Goal: Transaction & Acquisition: Download file/media

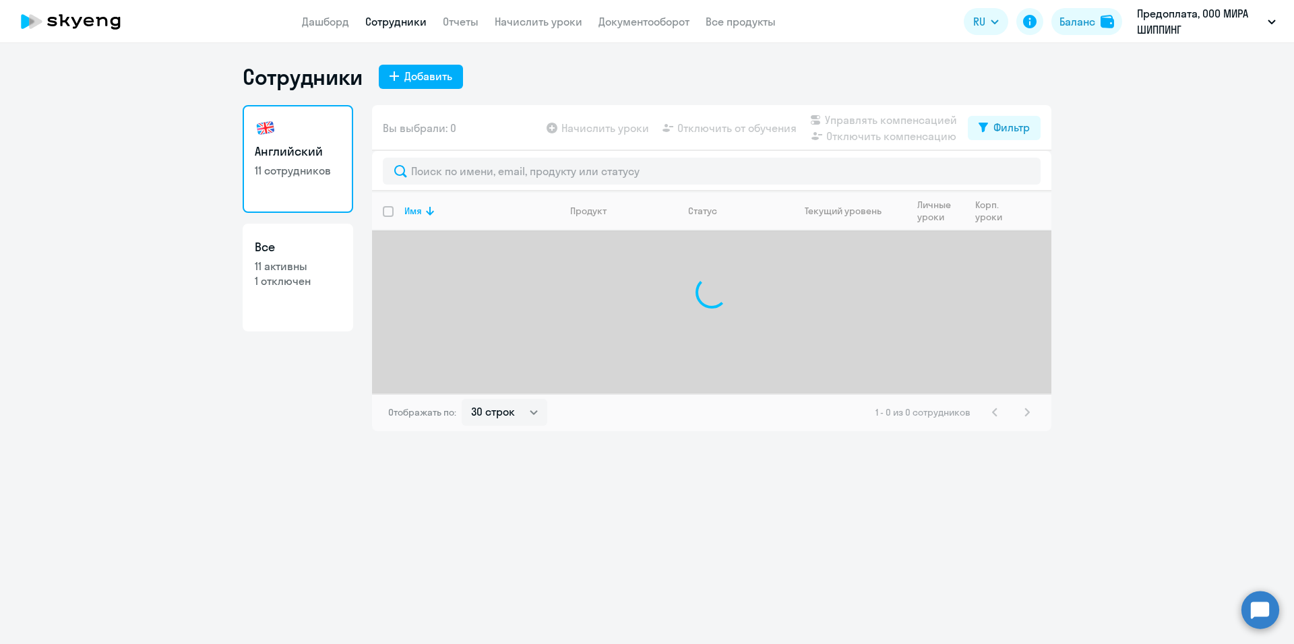
select select "30"
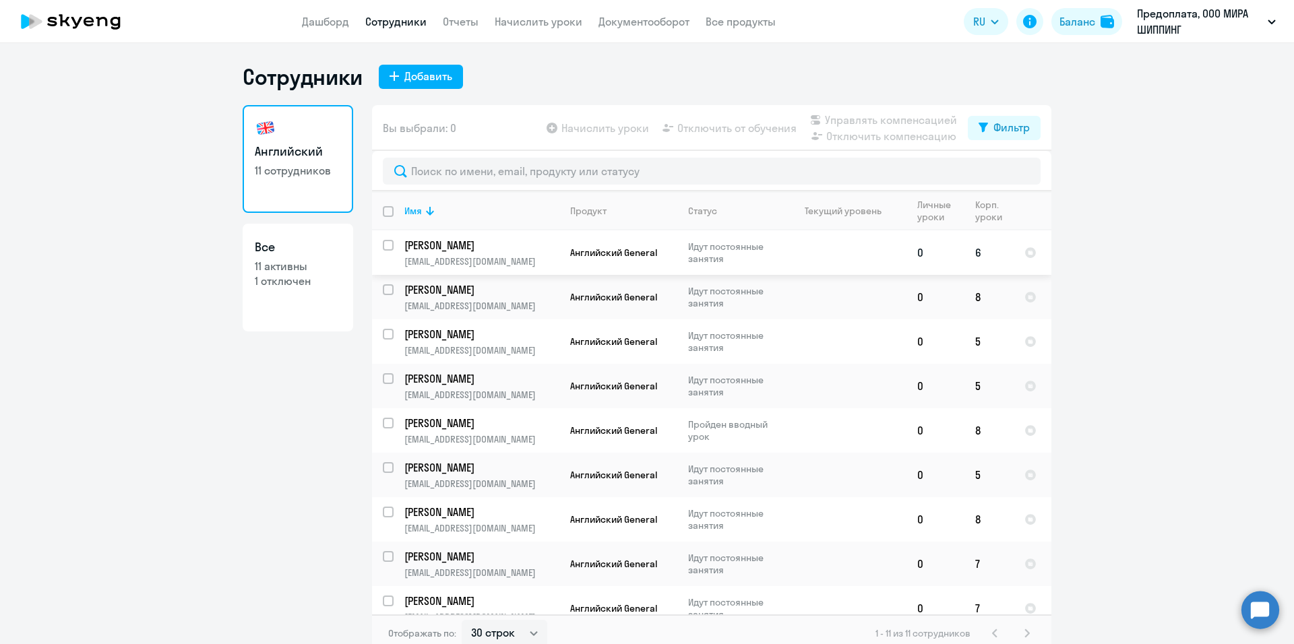
click at [707, 258] on p "Идут постоянные занятия" at bounding box center [734, 253] width 92 height 24
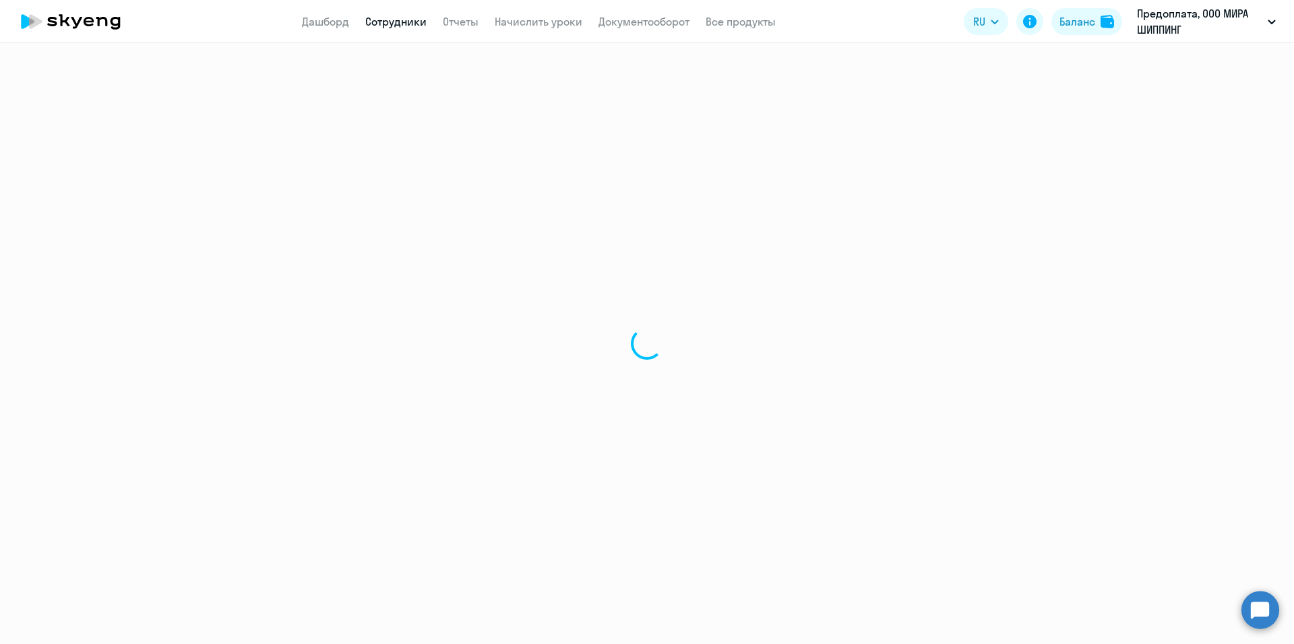
select select "english"
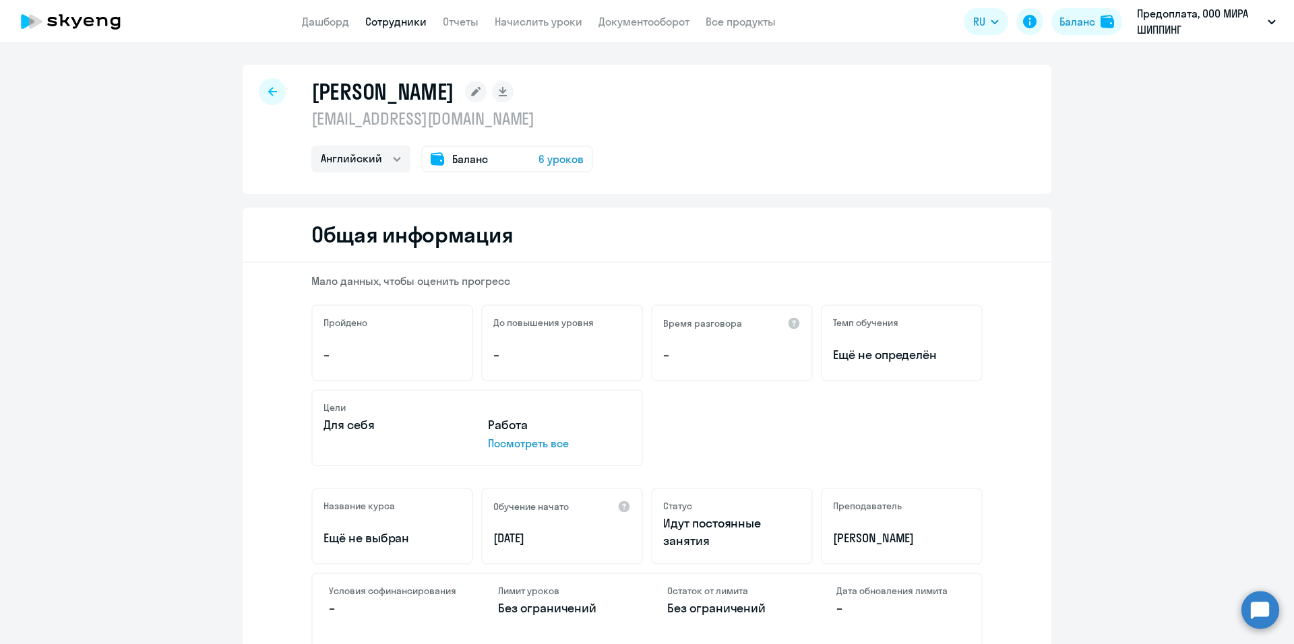
select select "30"
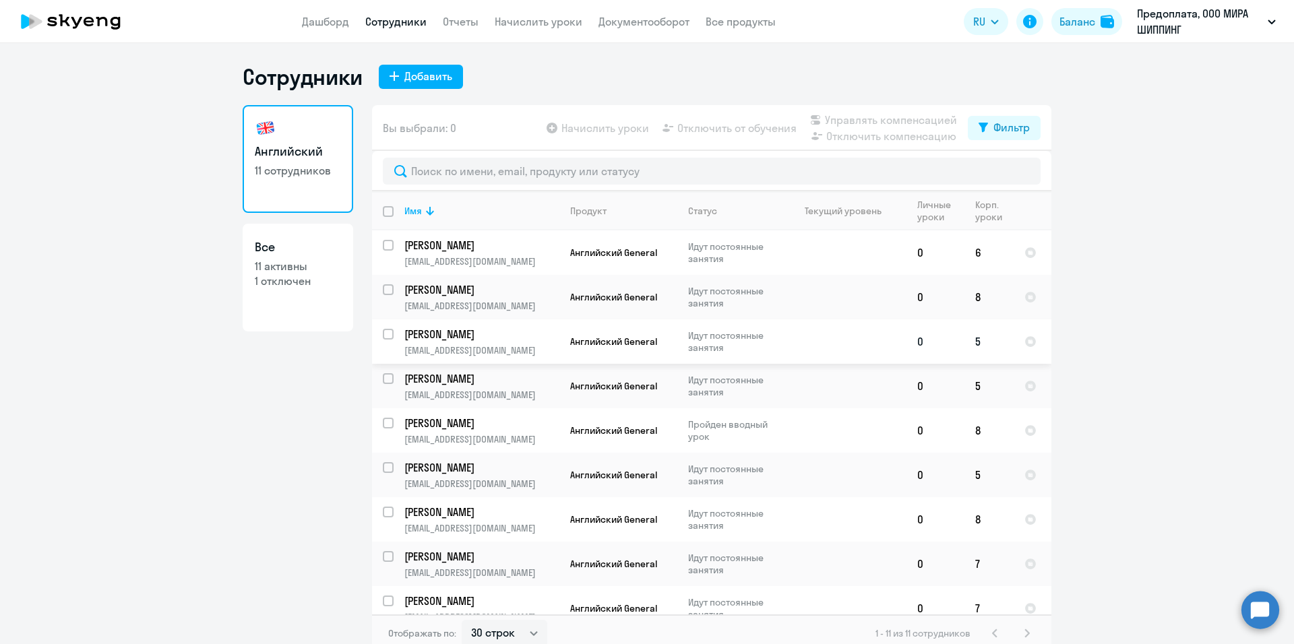
click at [711, 341] on p "Идут постоянные занятия" at bounding box center [734, 341] width 92 height 24
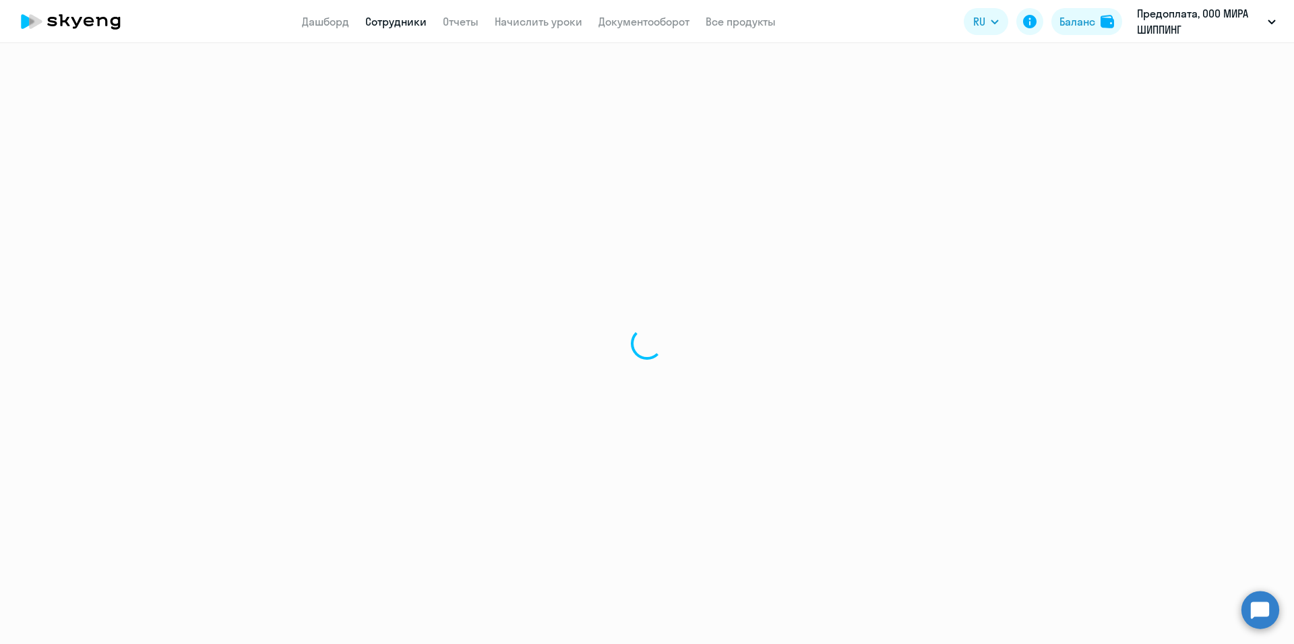
select select "english"
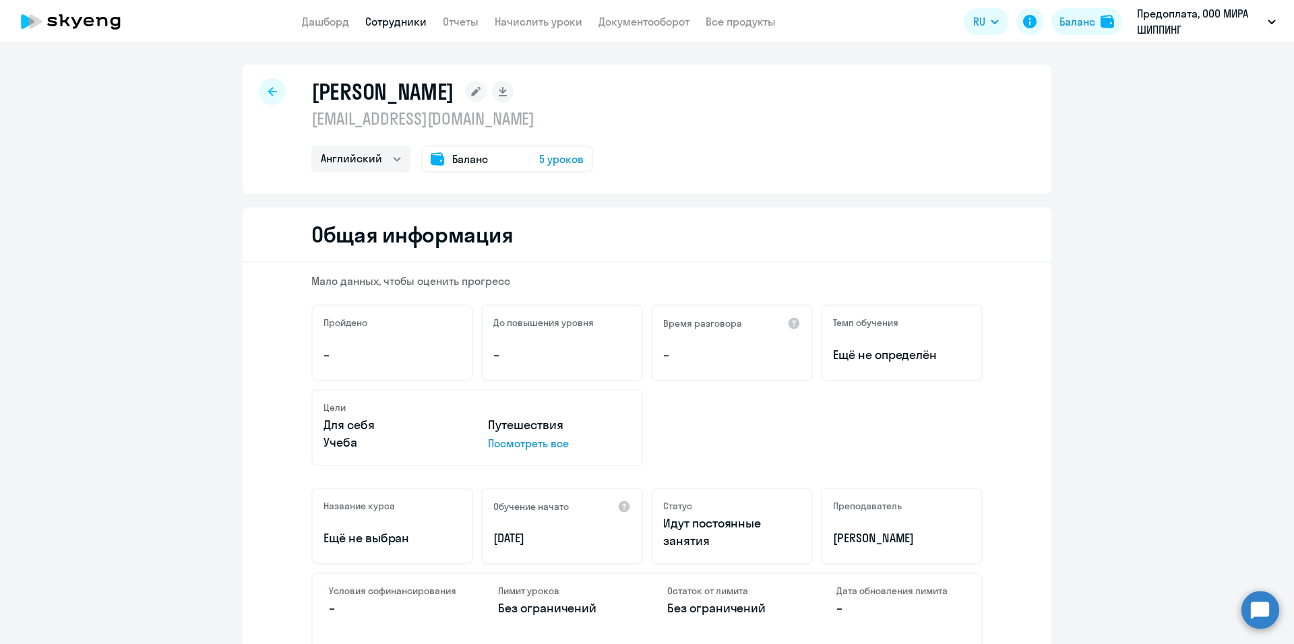
select select "30"
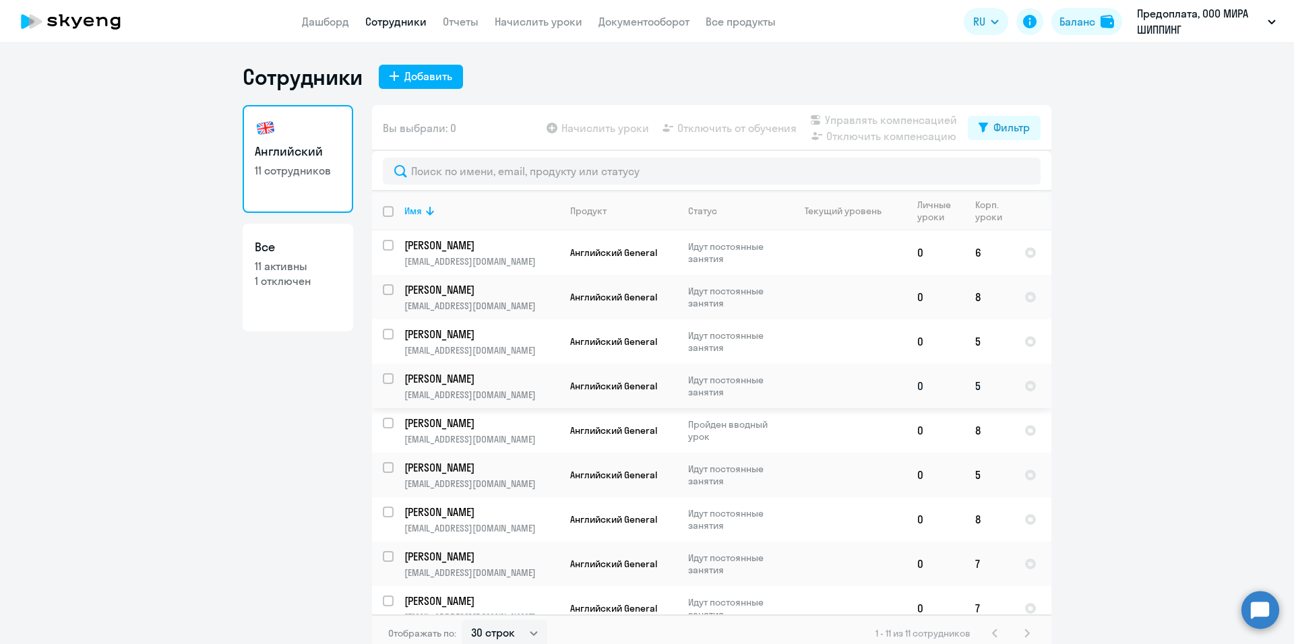
scroll to position [105, 0]
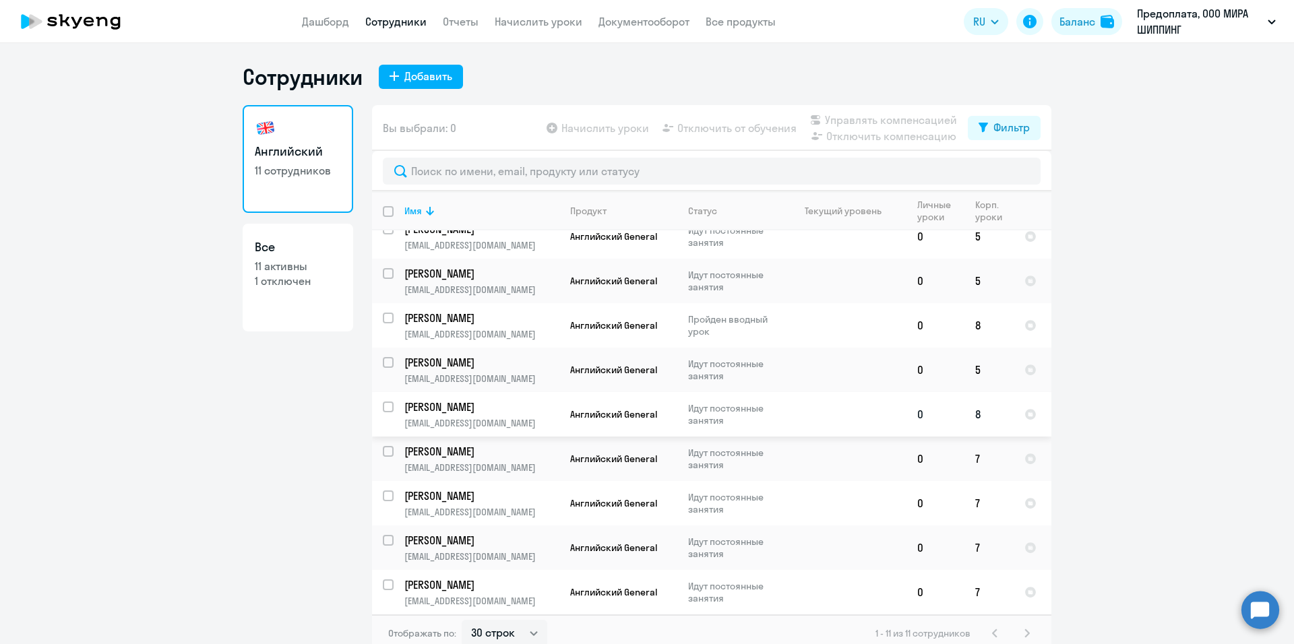
click at [804, 400] on td at bounding box center [843, 414] width 125 height 44
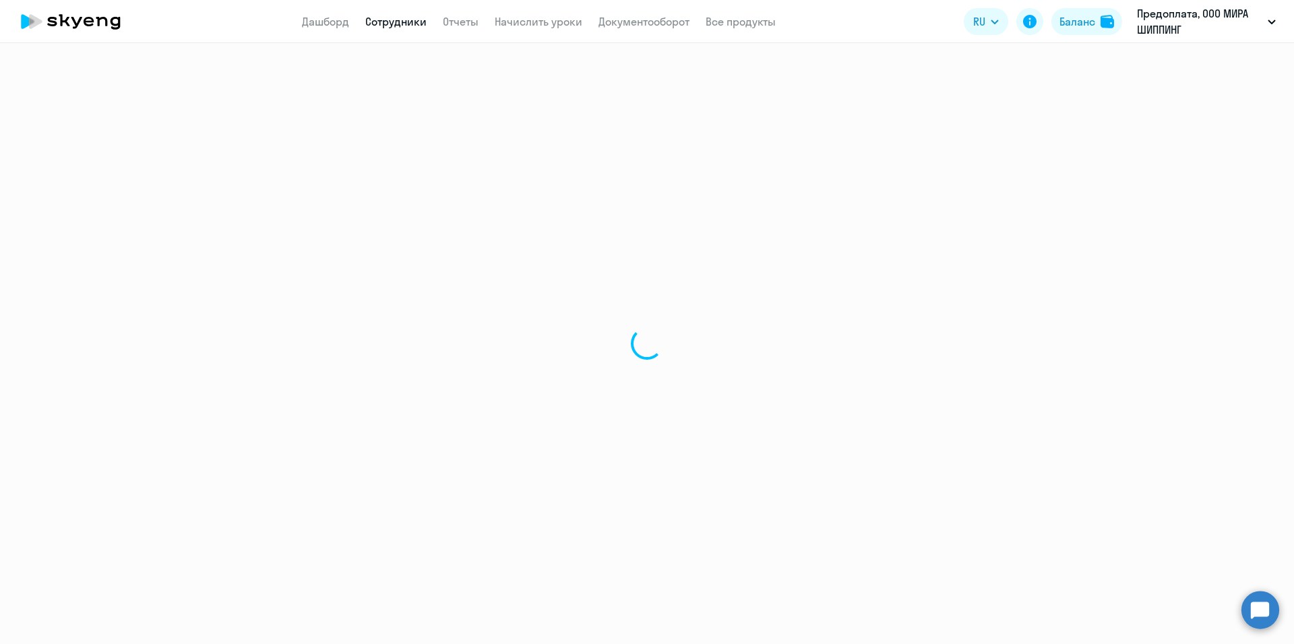
select select "english"
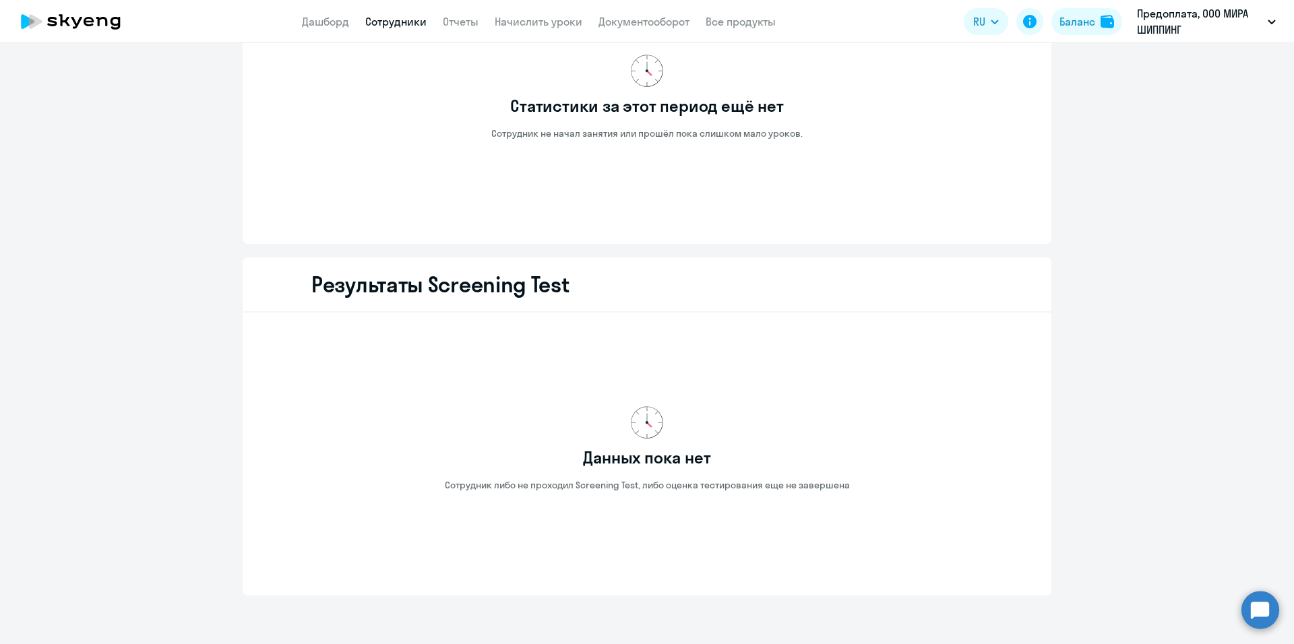
scroll to position [1532, 0]
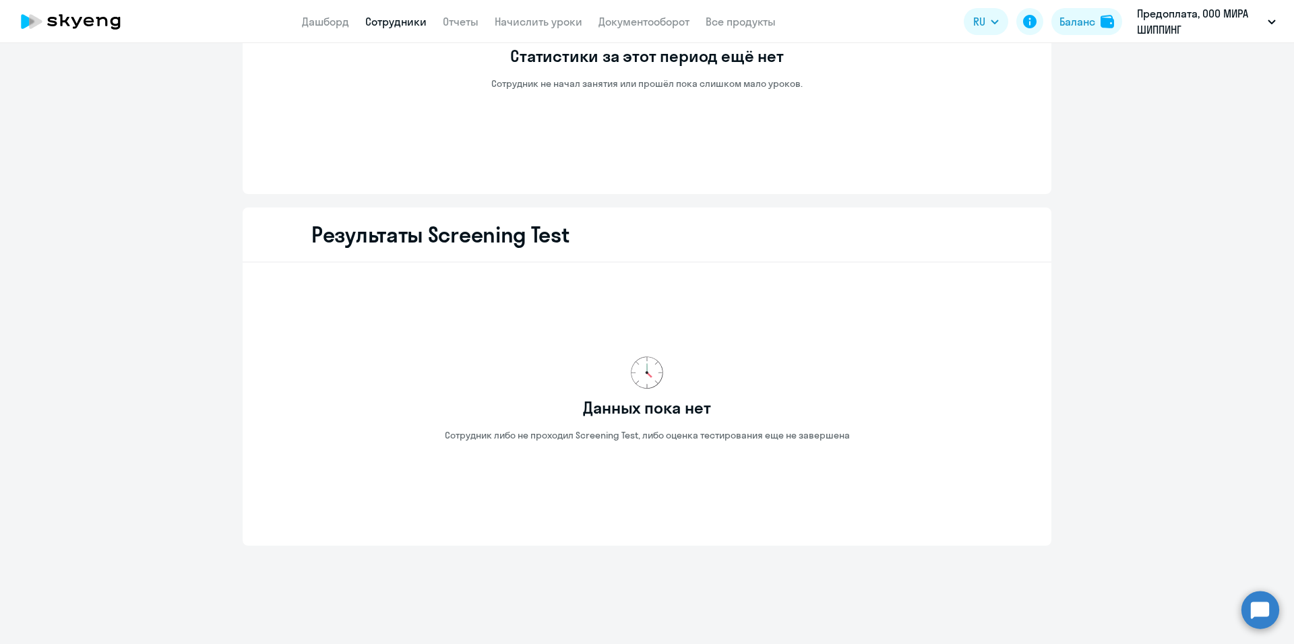
select select "30"
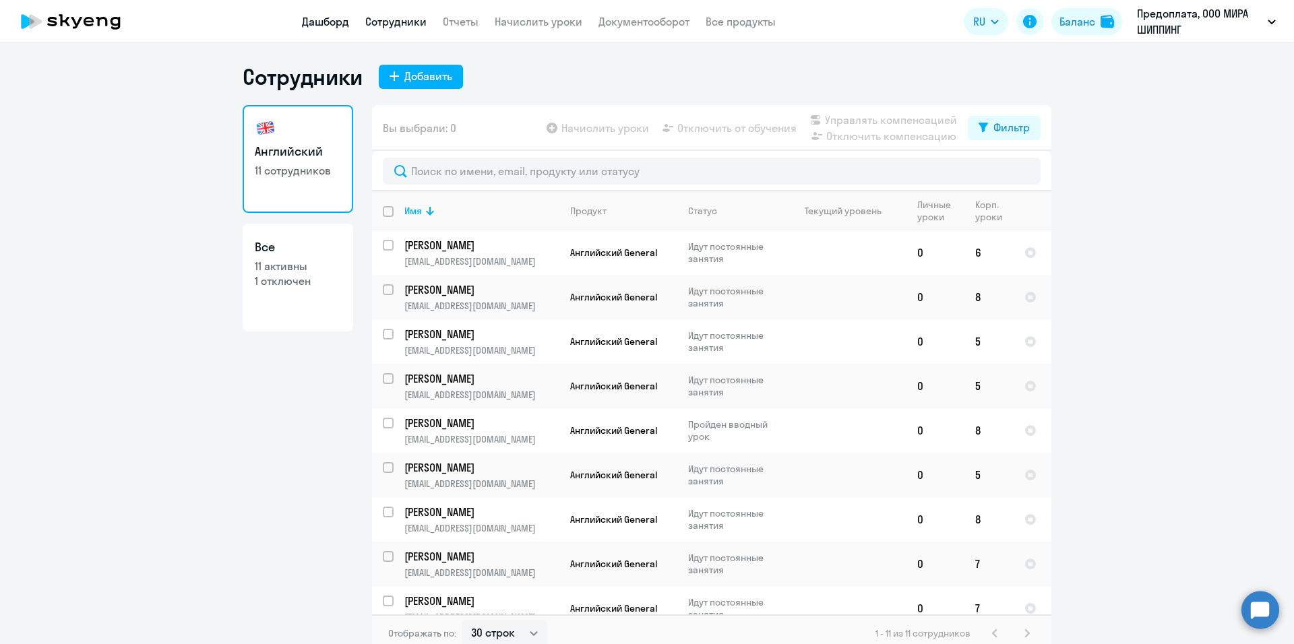
click at [329, 26] on link "Дашборд" at bounding box center [325, 21] width 47 height 13
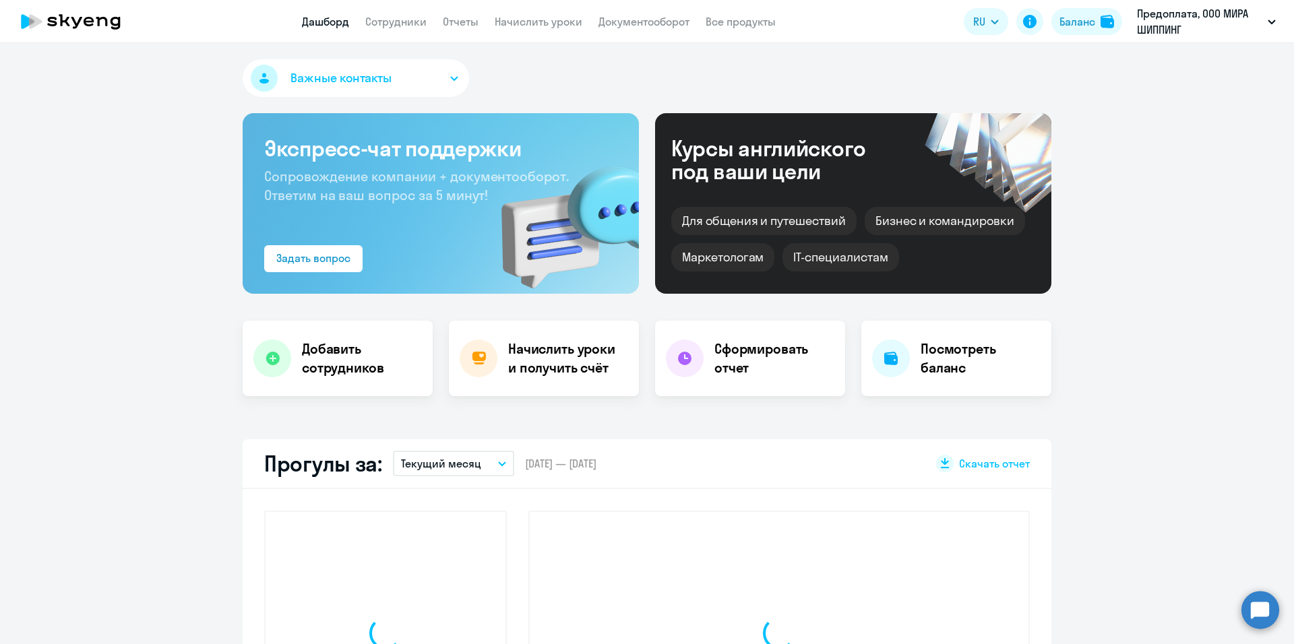
select select "30"
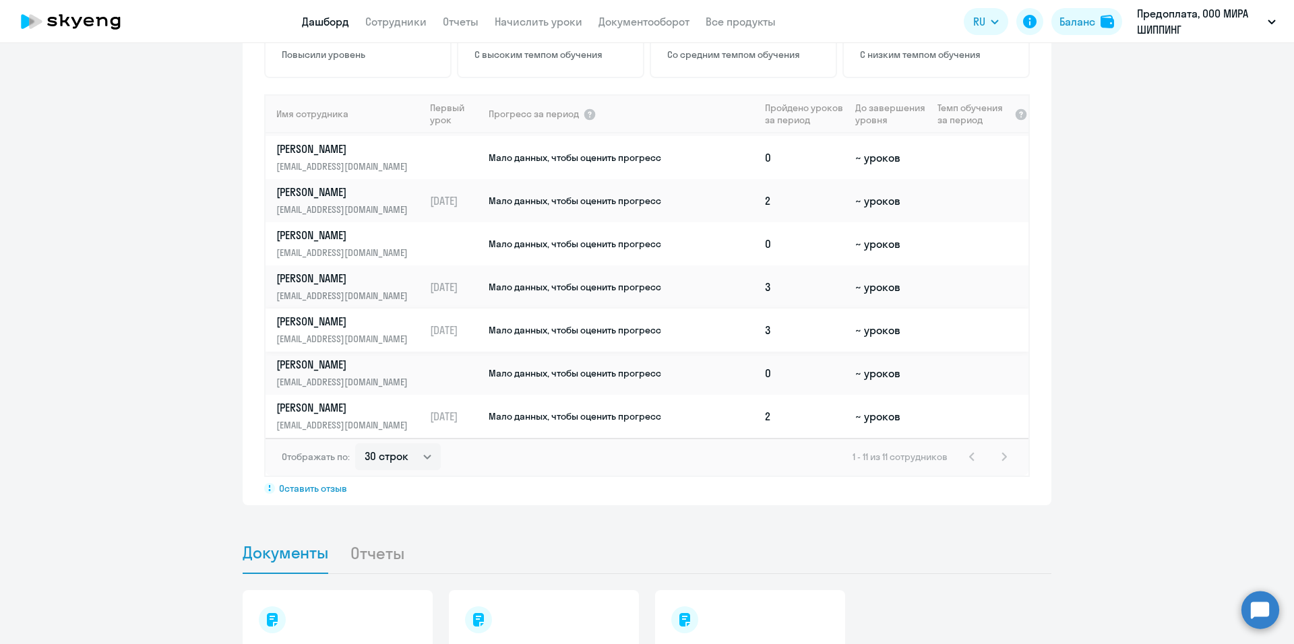
scroll to position [1091, 0]
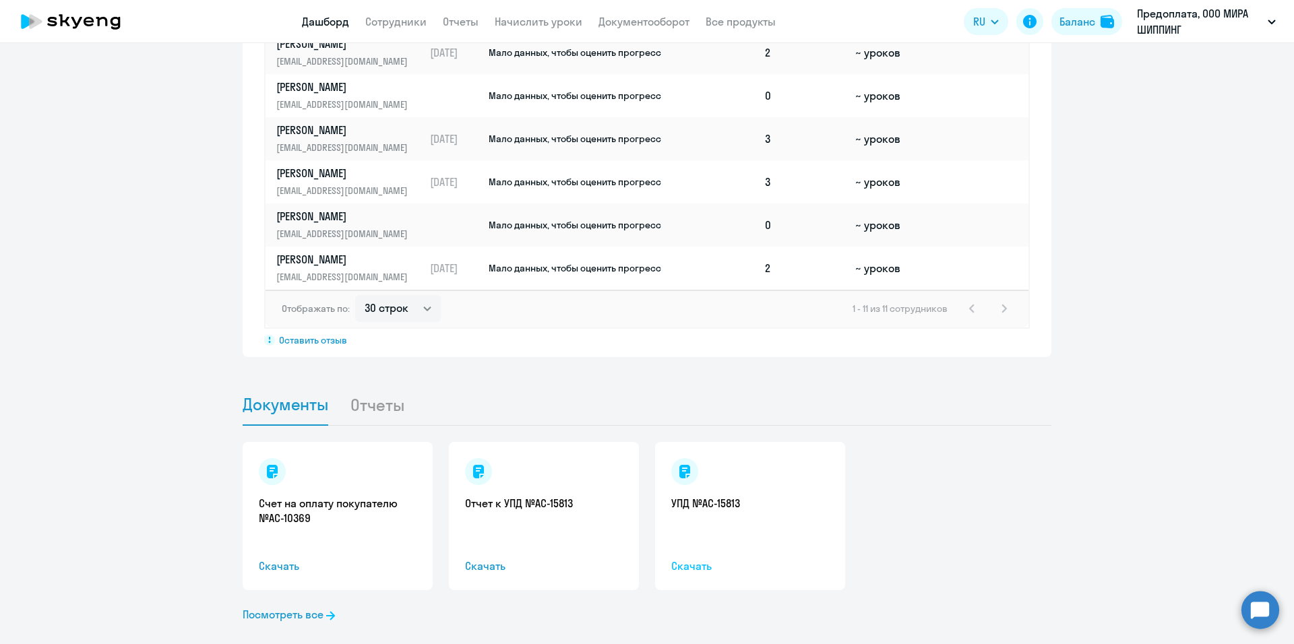
click at [688, 558] on span "Скачать" at bounding box center [750, 566] width 158 height 16
click at [306, 606] on link "Посмотреть все" at bounding box center [289, 614] width 92 height 16
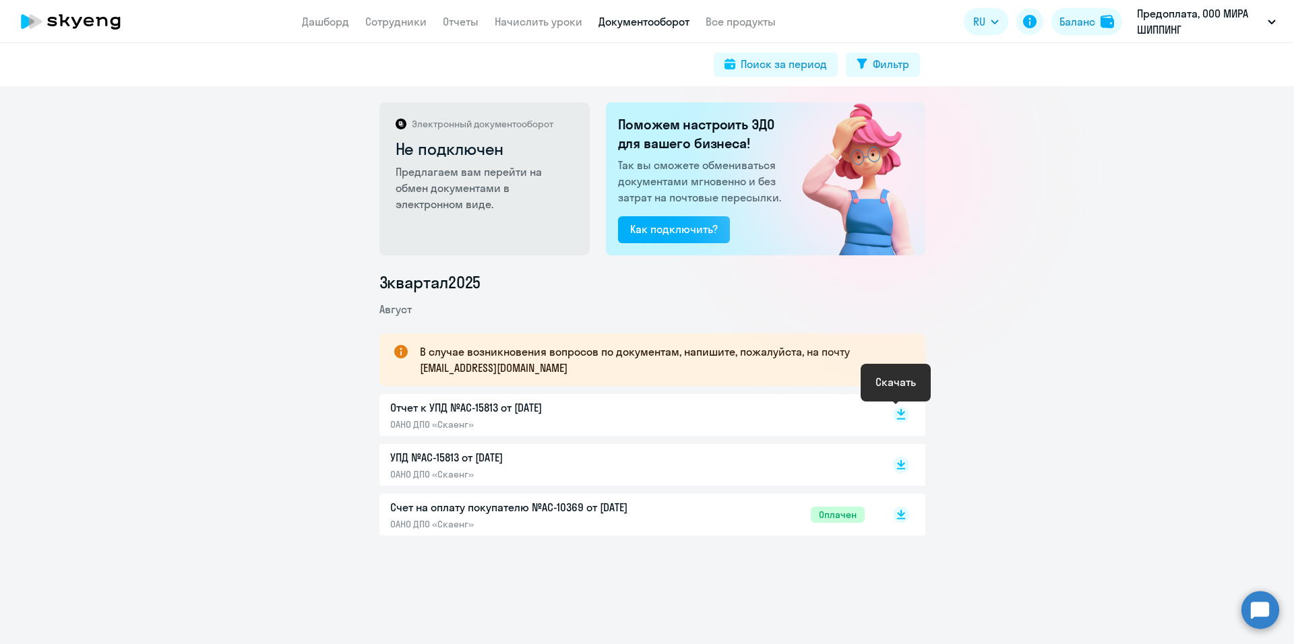
click at [897, 413] on icon at bounding box center [901, 412] width 8 height 7
click at [720, 23] on link "Все продукты" at bounding box center [740, 21] width 70 height 13
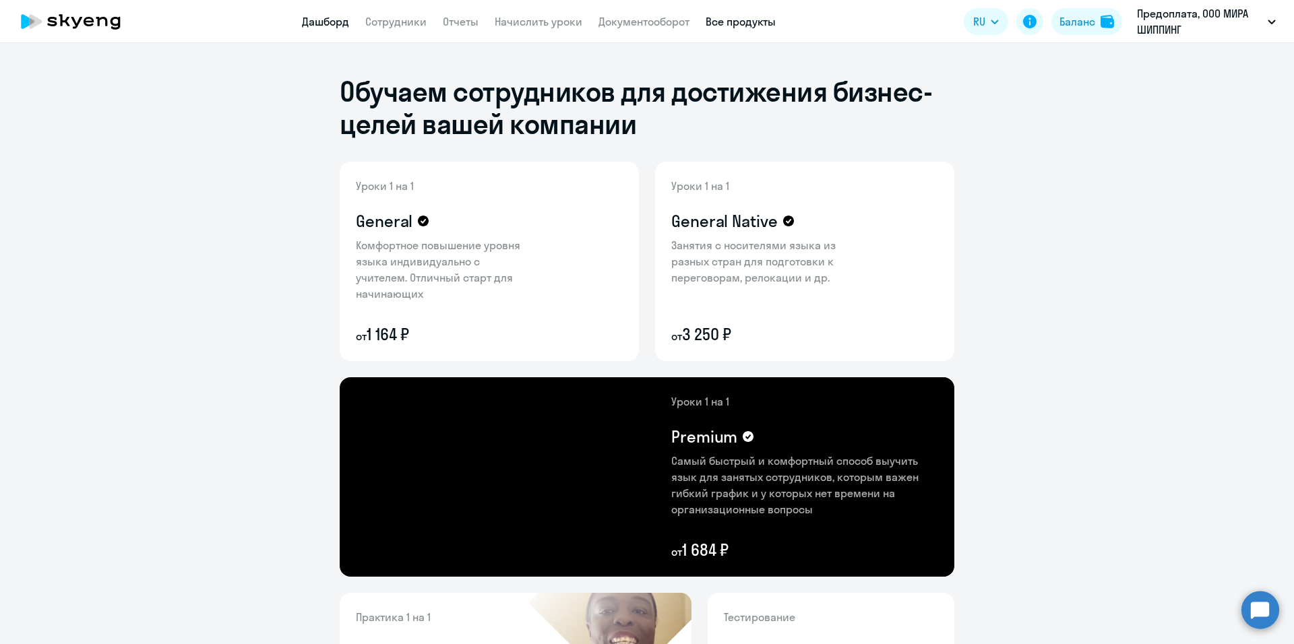
click at [338, 24] on link "Дашборд" at bounding box center [325, 21] width 47 height 13
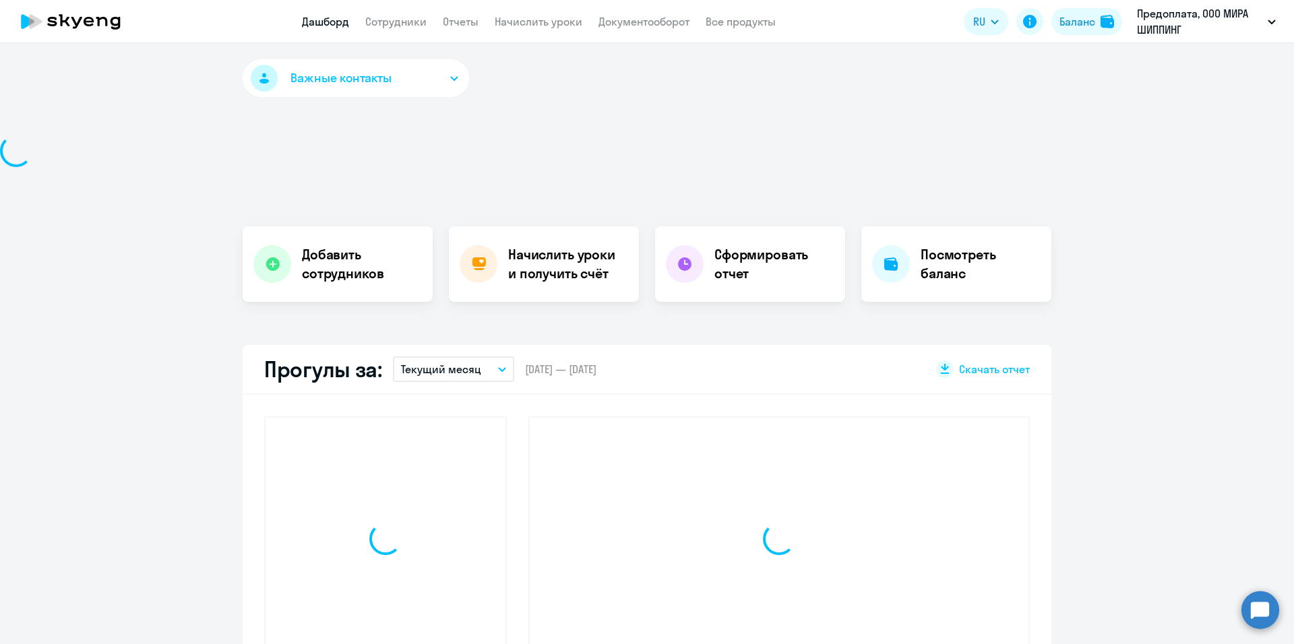
select select "30"
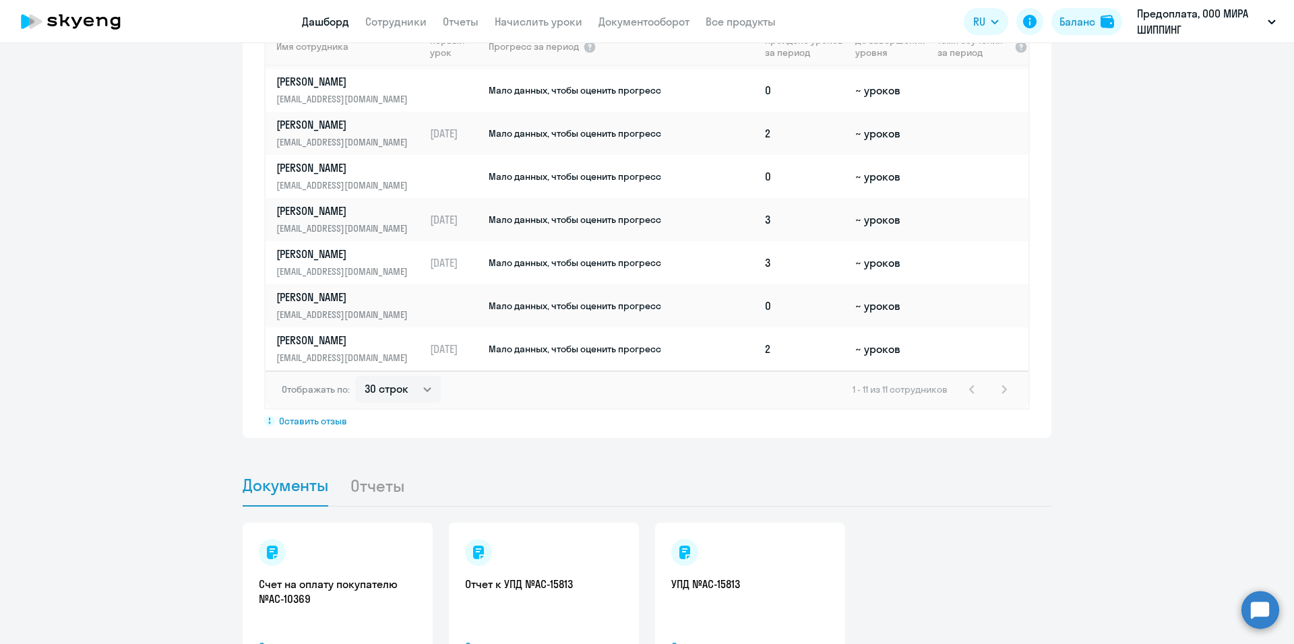
scroll to position [1091, 0]
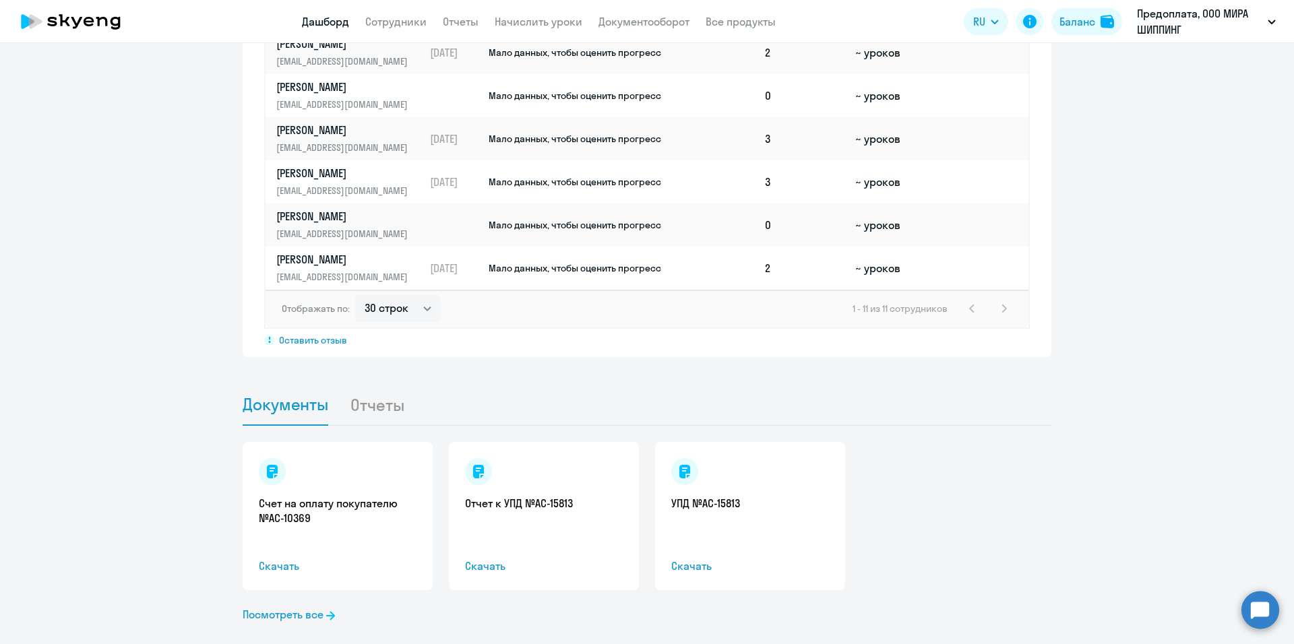
click at [350, 384] on li "Отчеты" at bounding box center [388, 404] width 76 height 41
click at [375, 384] on li "Отчеты" at bounding box center [388, 404] width 76 height 41
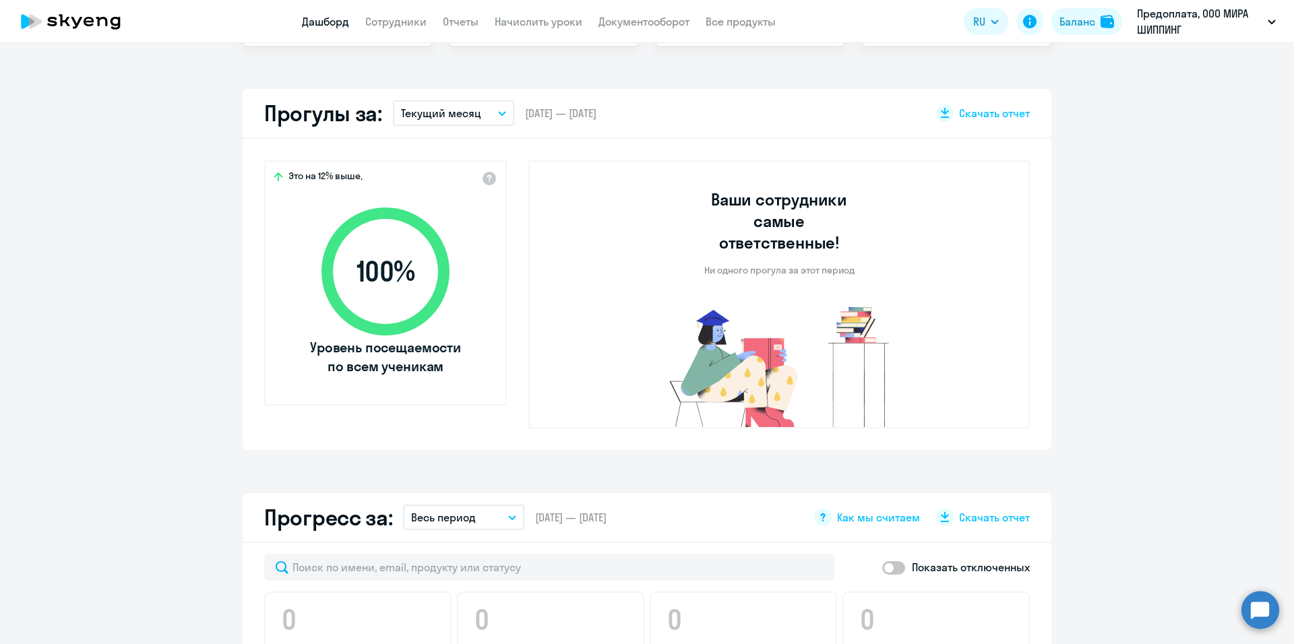
scroll to position [148, 0]
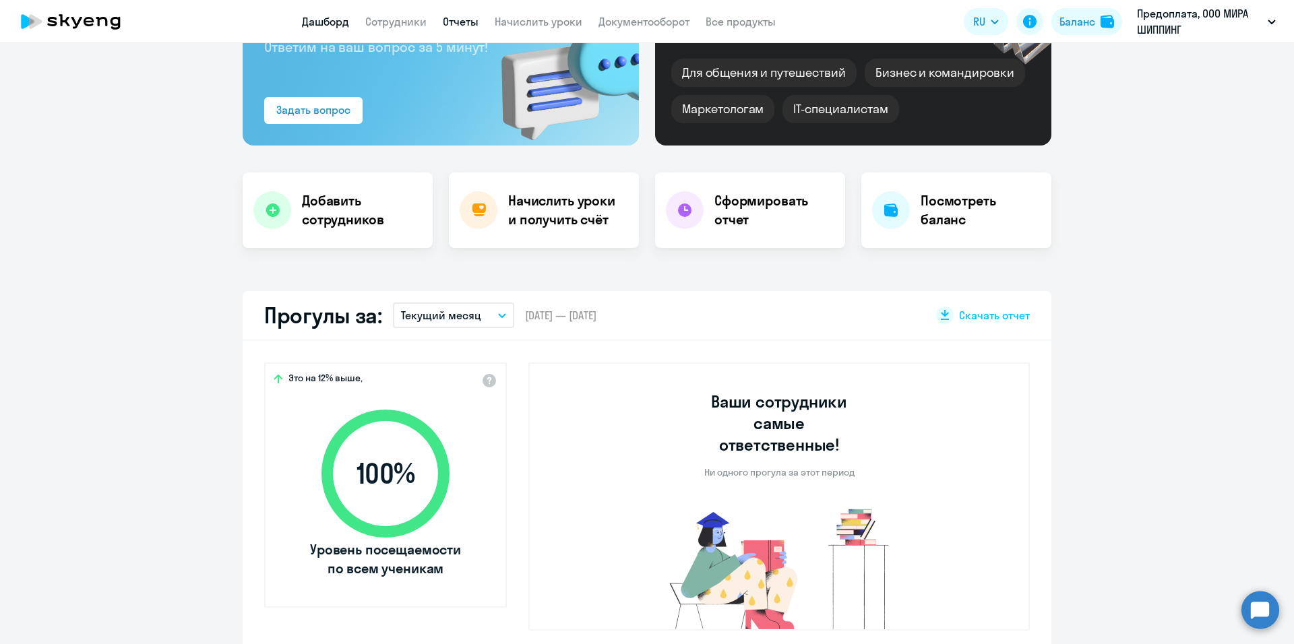
click at [460, 19] on link "Отчеты" at bounding box center [461, 21] width 36 height 13
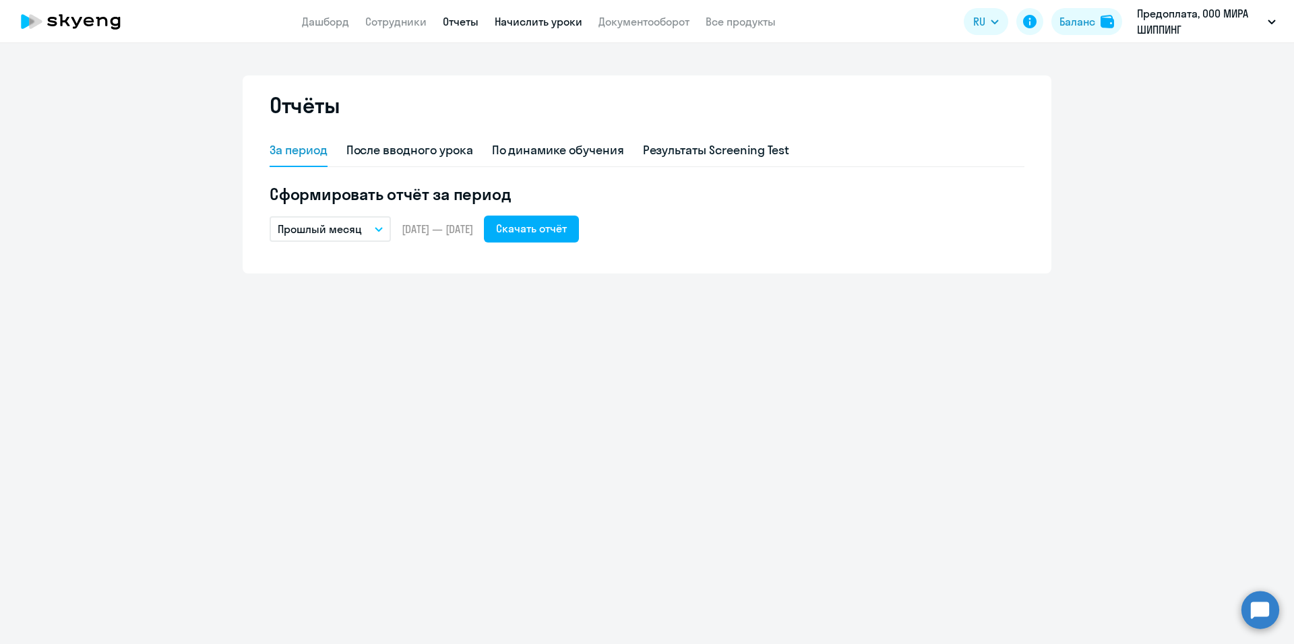
click at [573, 28] on link "Начислить уроки" at bounding box center [539, 21] width 88 height 13
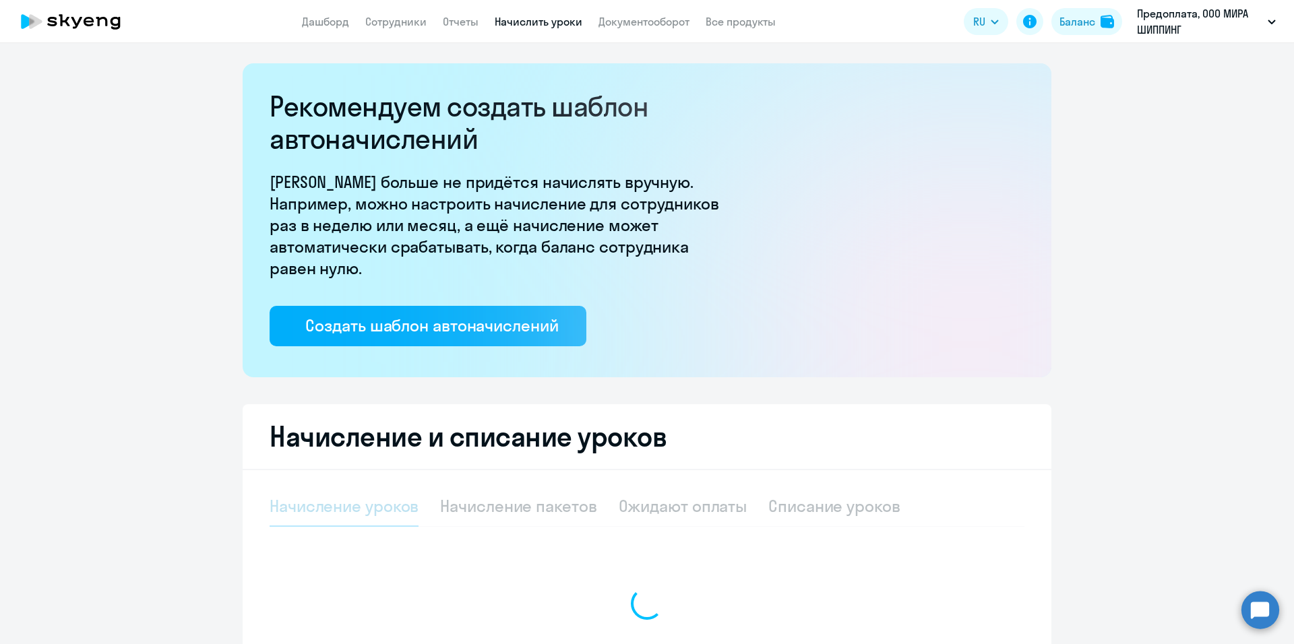
select select "10"
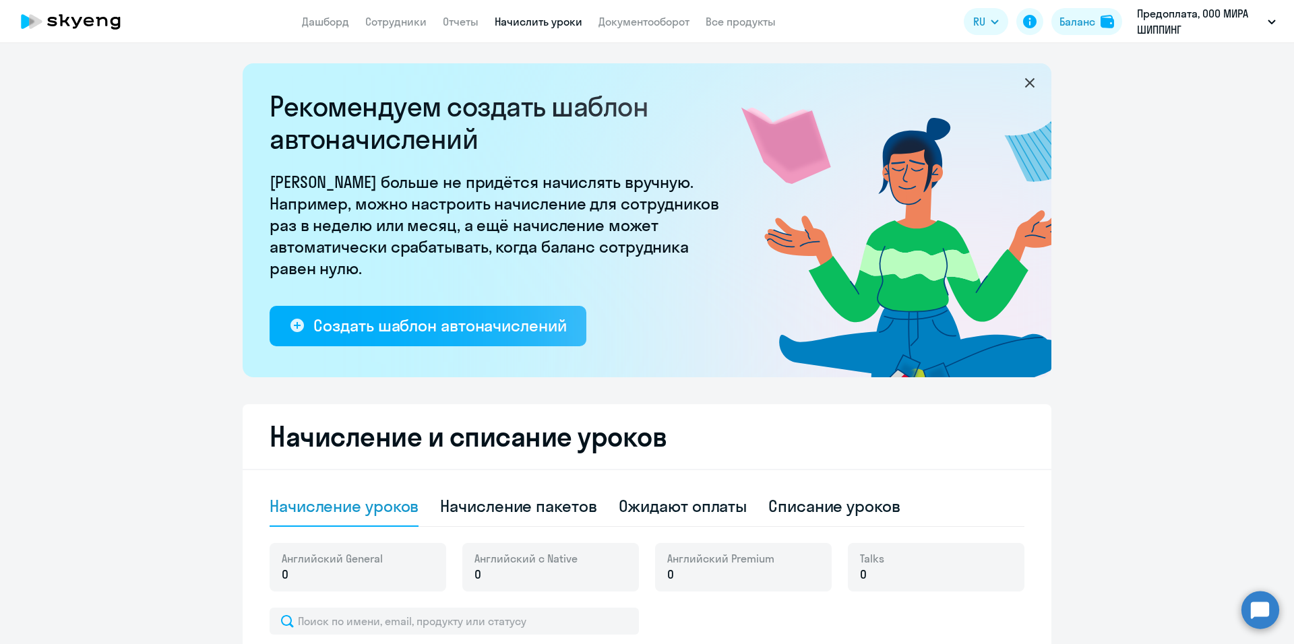
scroll to position [270, 0]
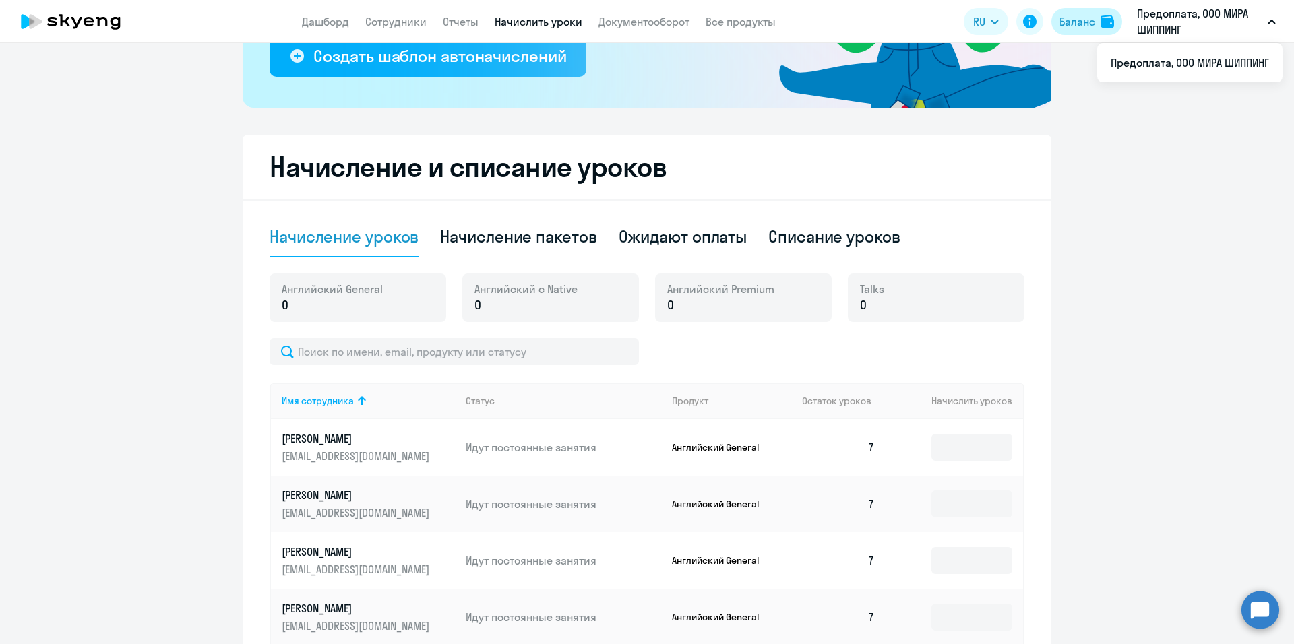
click at [1089, 26] on div "Баланс" at bounding box center [1077, 21] width 36 height 16
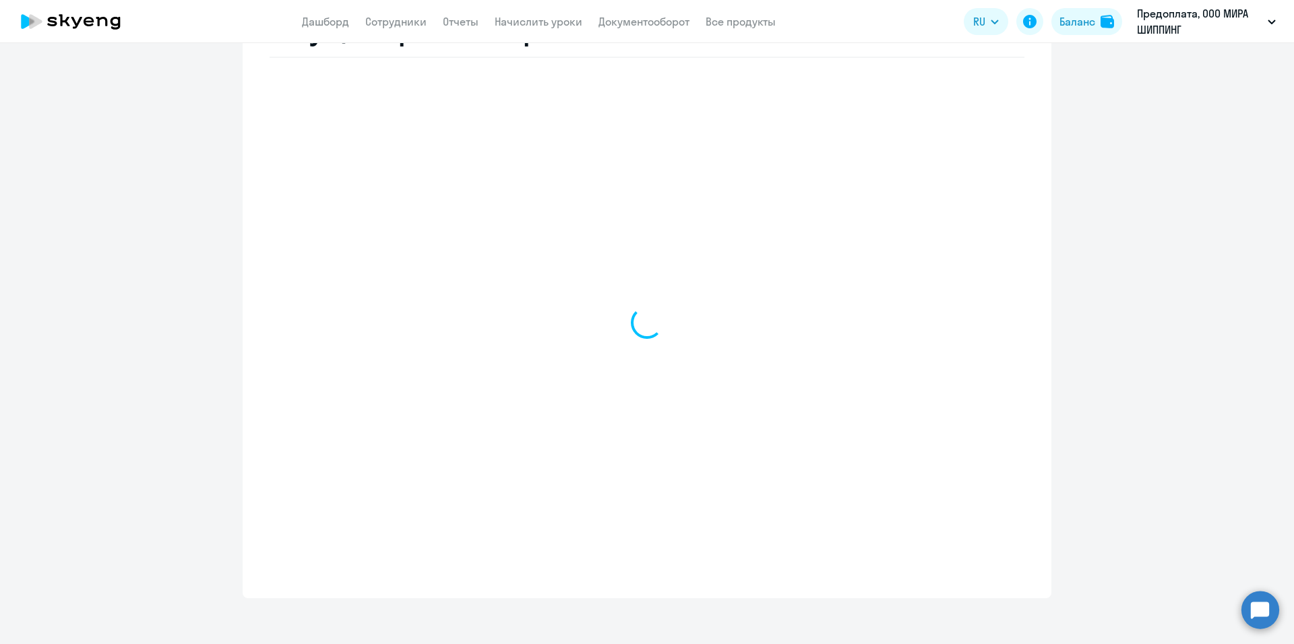
select select "english_adult_not_native_speaker"
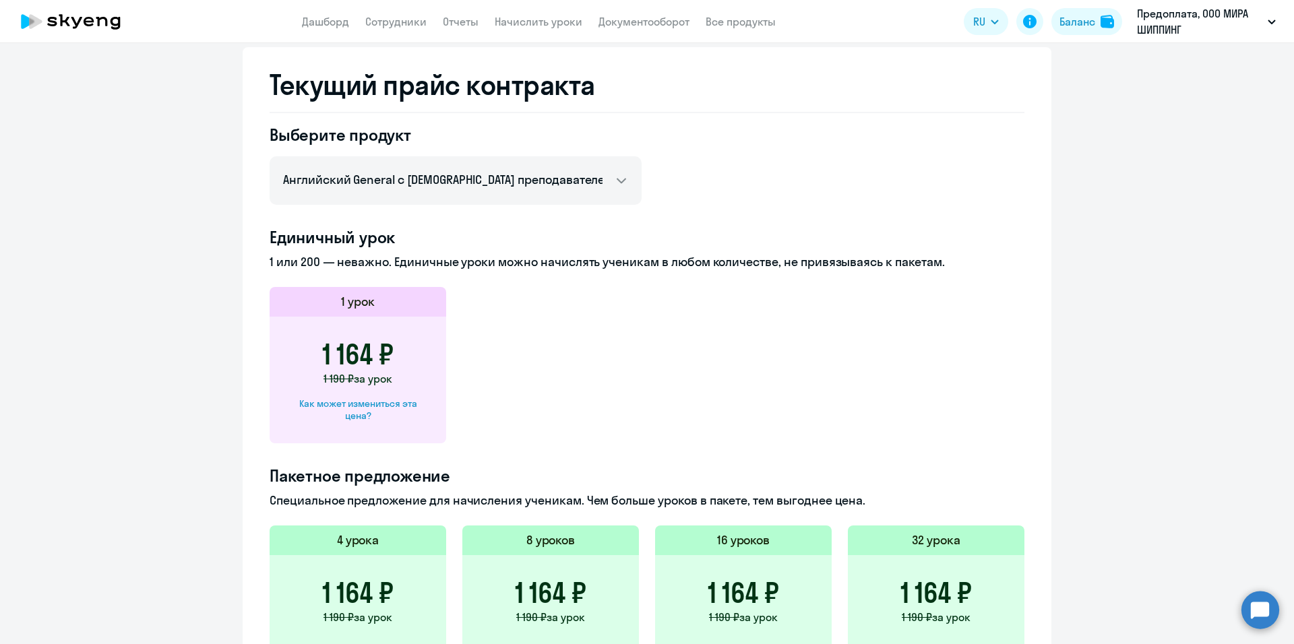
scroll to position [581, 0]
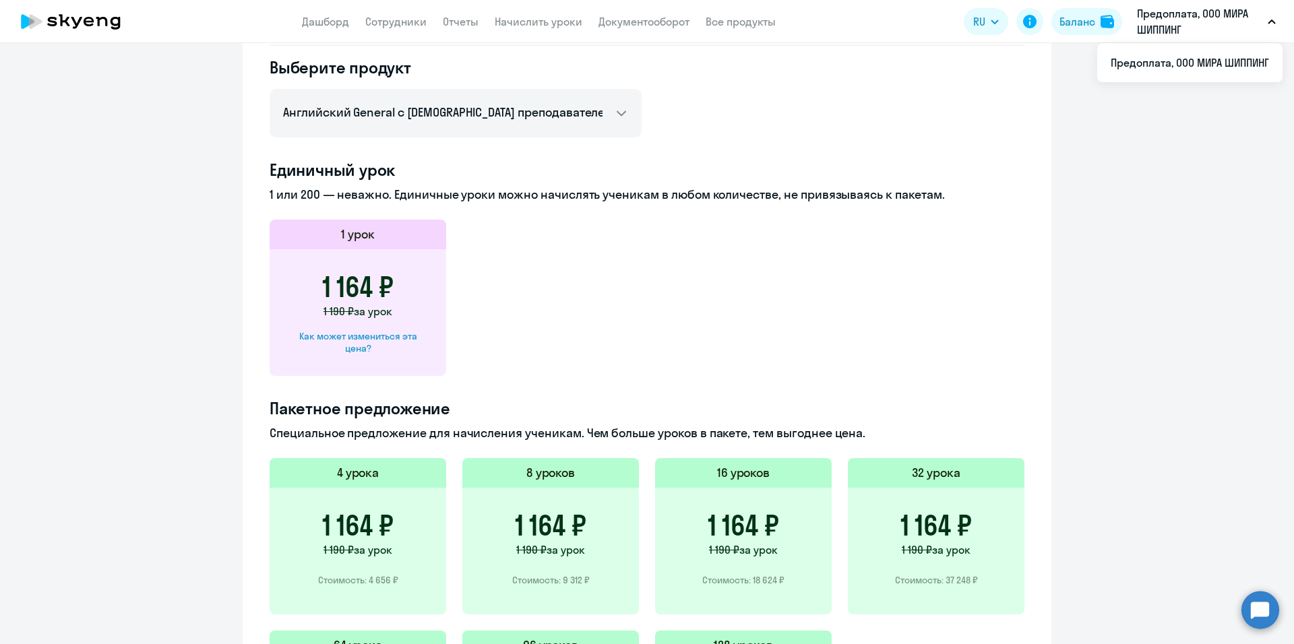
click at [1164, 27] on p "Предоплата, ООО МИРА ШИППИНГ" at bounding box center [1199, 21] width 125 height 32
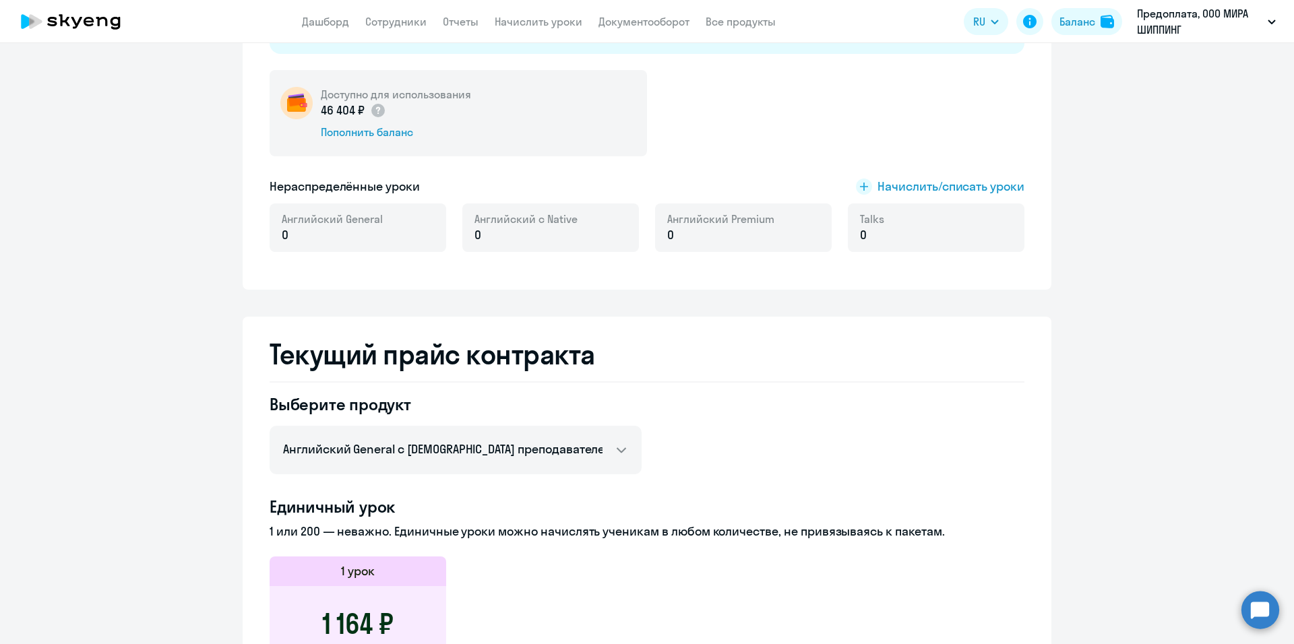
scroll to position [42, 0]
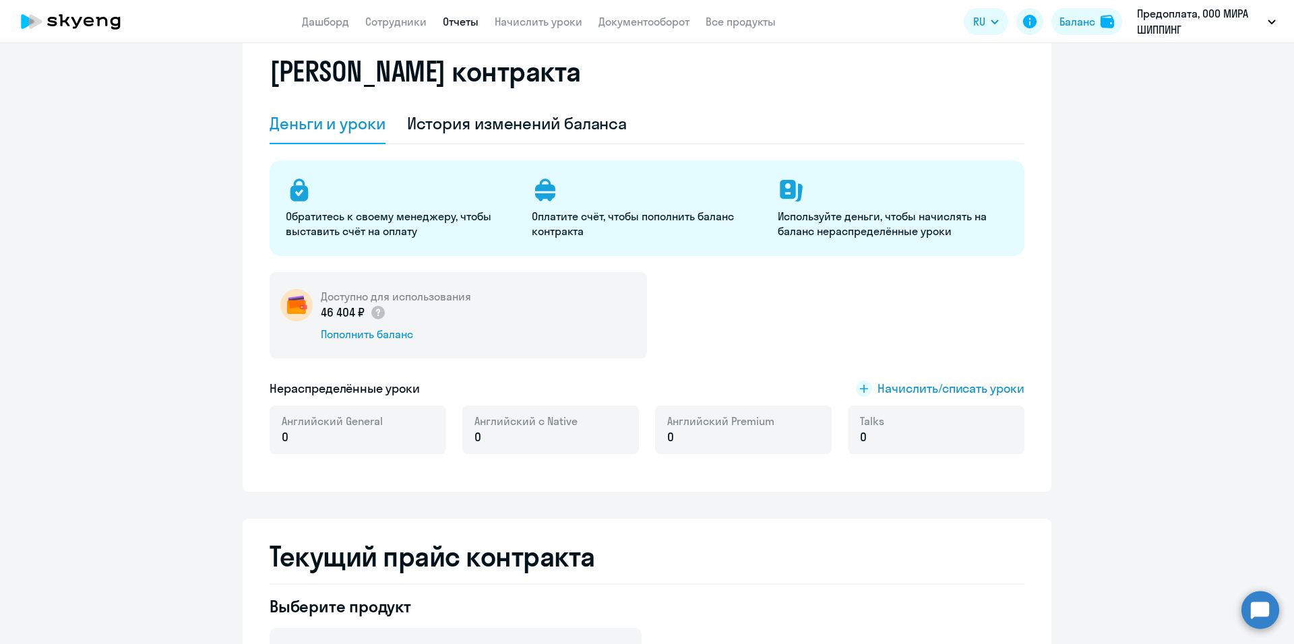
click at [456, 22] on link "Отчеты" at bounding box center [461, 21] width 36 height 13
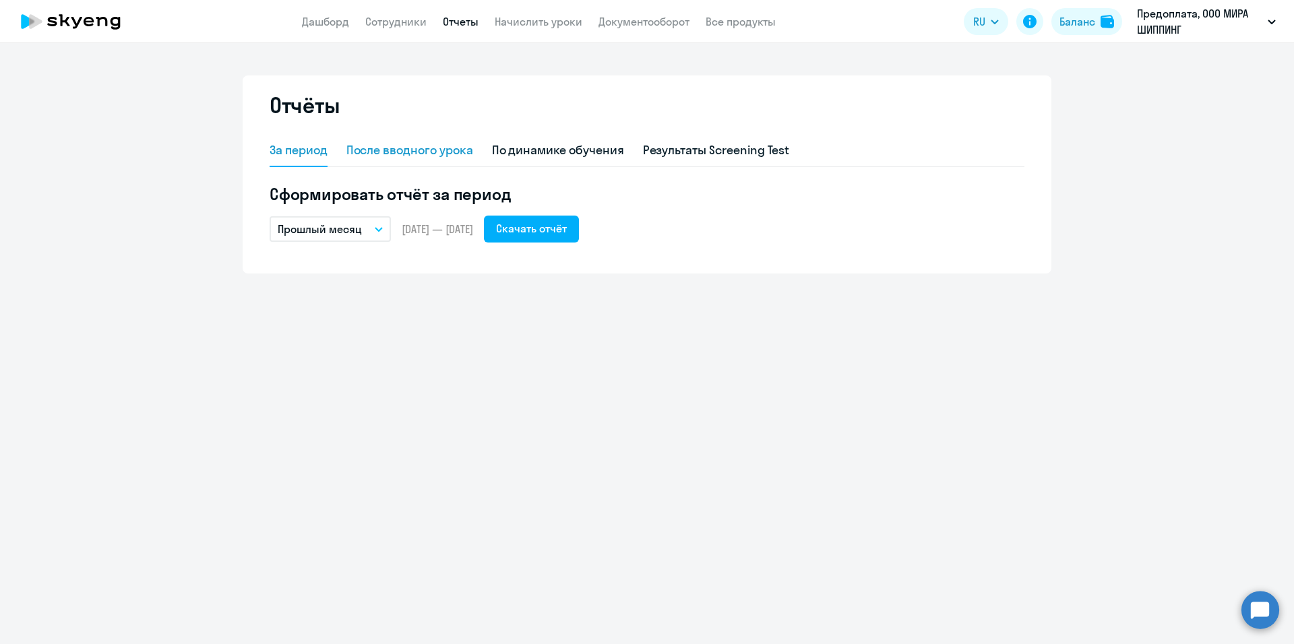
click at [437, 150] on div "После вводного урока" at bounding box center [409, 150] width 127 height 18
select select "10"
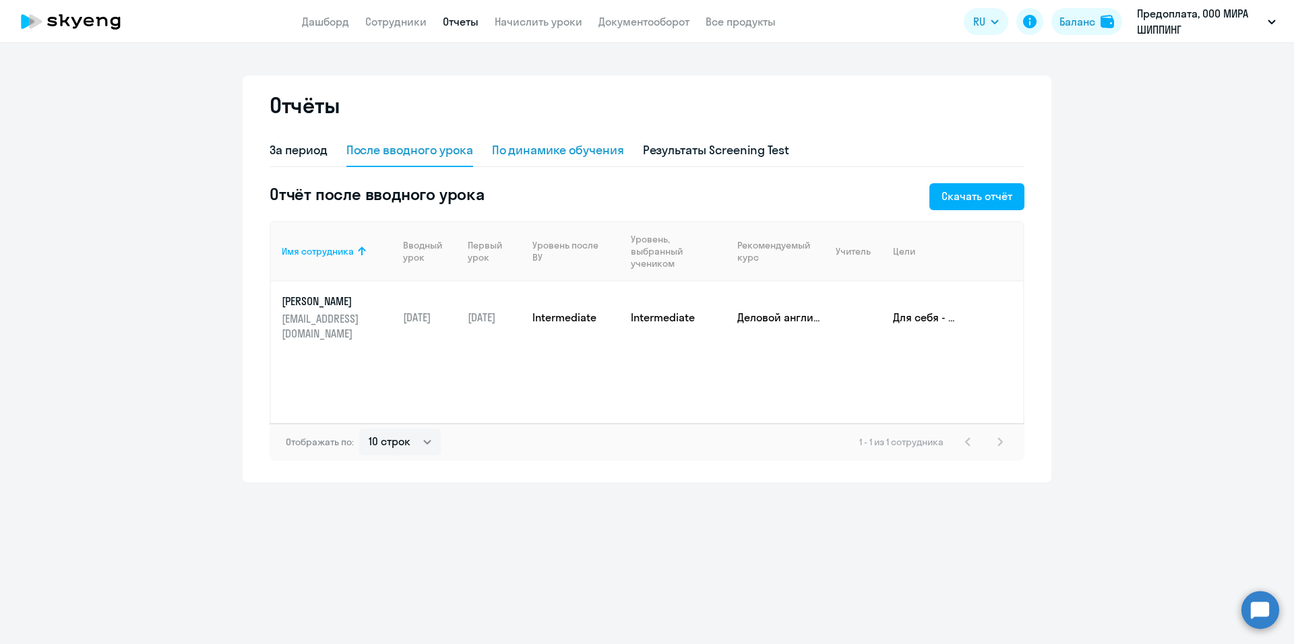
click at [539, 148] on div "По динамике обучения" at bounding box center [558, 150] width 132 height 18
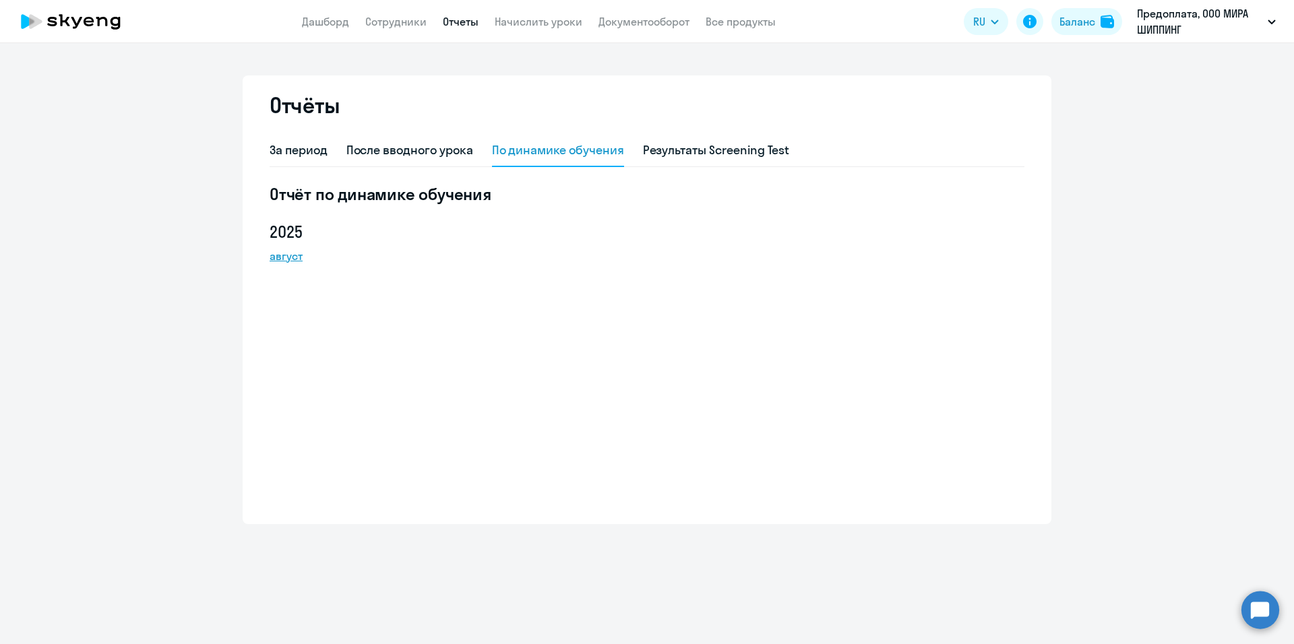
click at [283, 259] on link "август" at bounding box center [330, 256] width 121 height 16
click at [283, 146] on div "За период" at bounding box center [299, 150] width 58 height 18
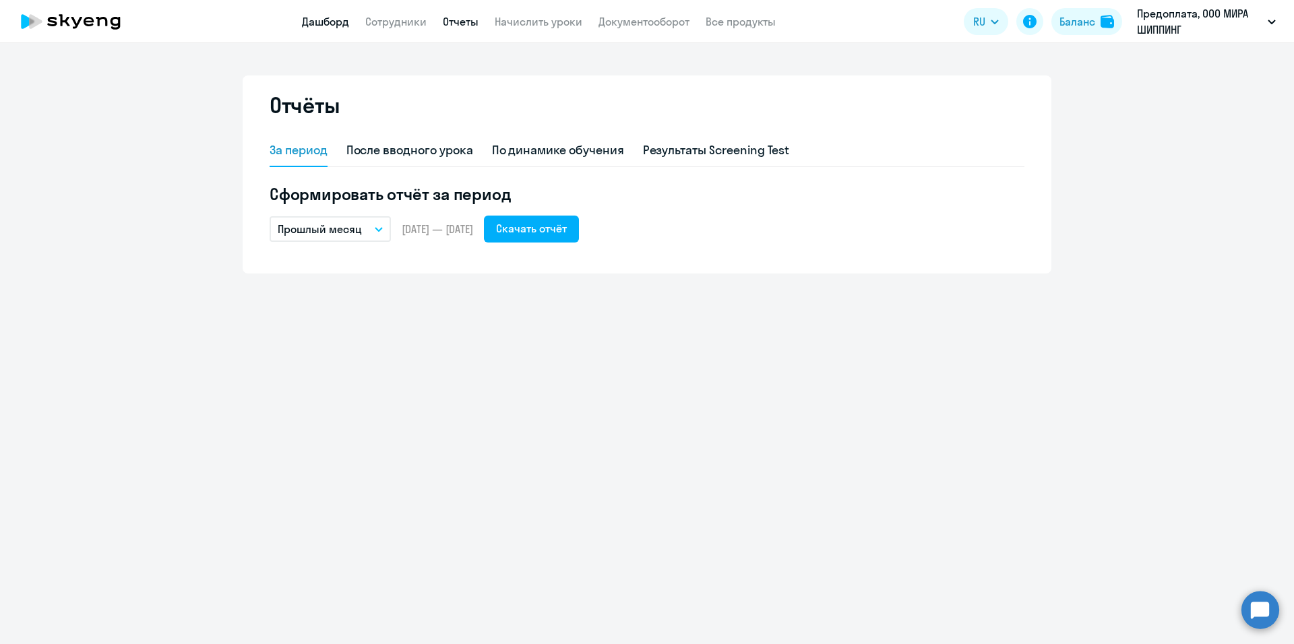
click at [335, 24] on link "Дашборд" at bounding box center [325, 21] width 47 height 13
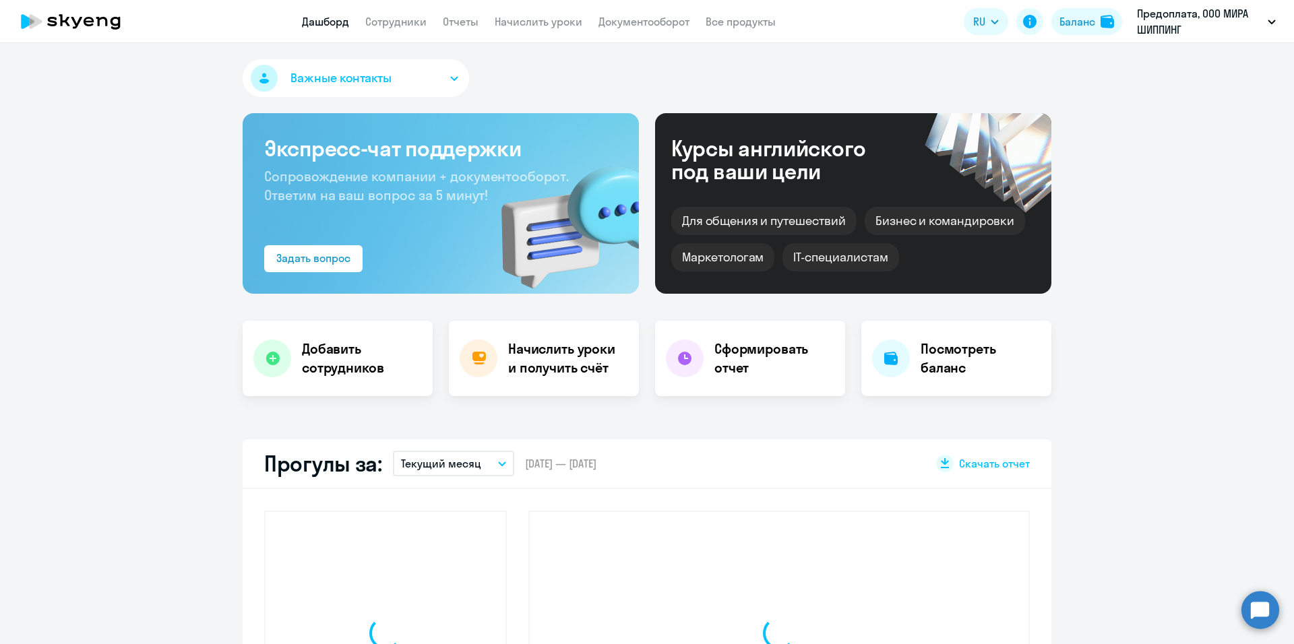
select select "30"
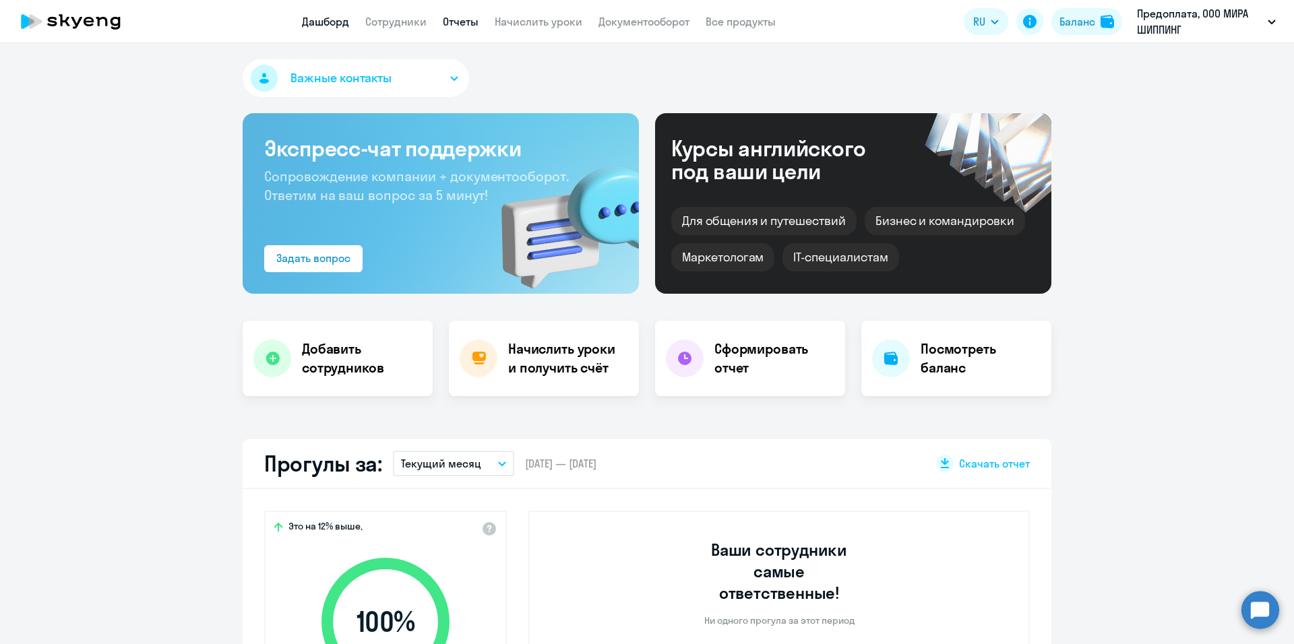
click at [465, 17] on link "Отчеты" at bounding box center [461, 21] width 36 height 13
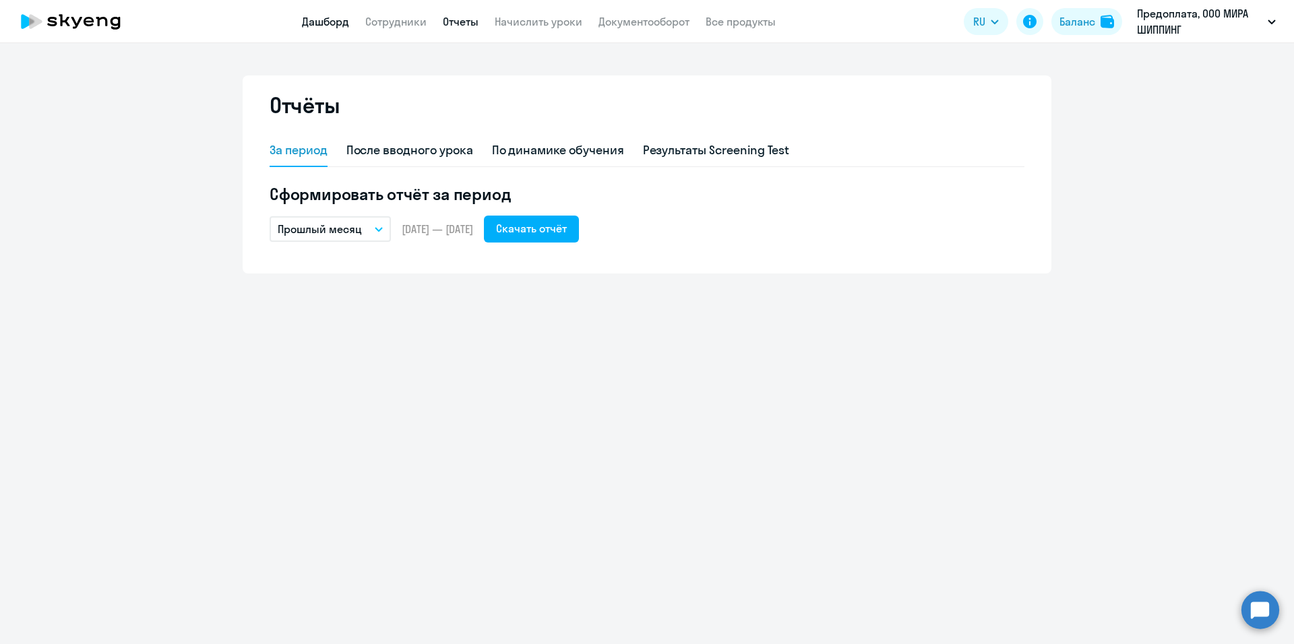
click at [340, 20] on link "Дашборд" at bounding box center [325, 21] width 47 height 13
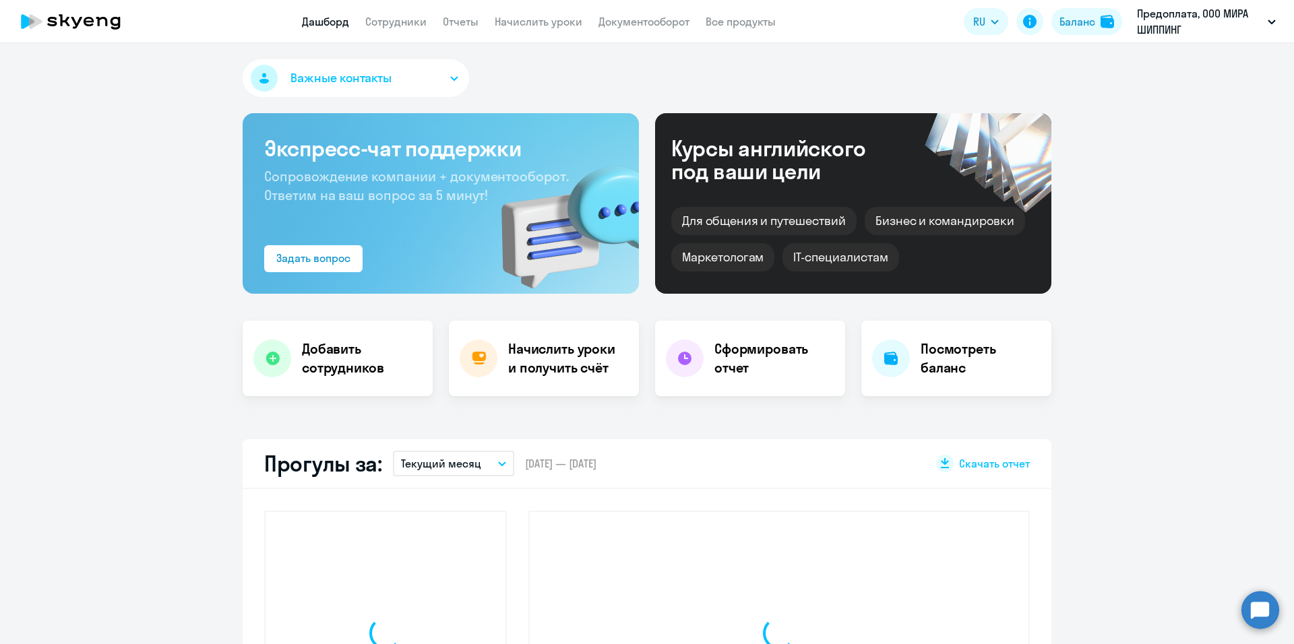
select select "30"
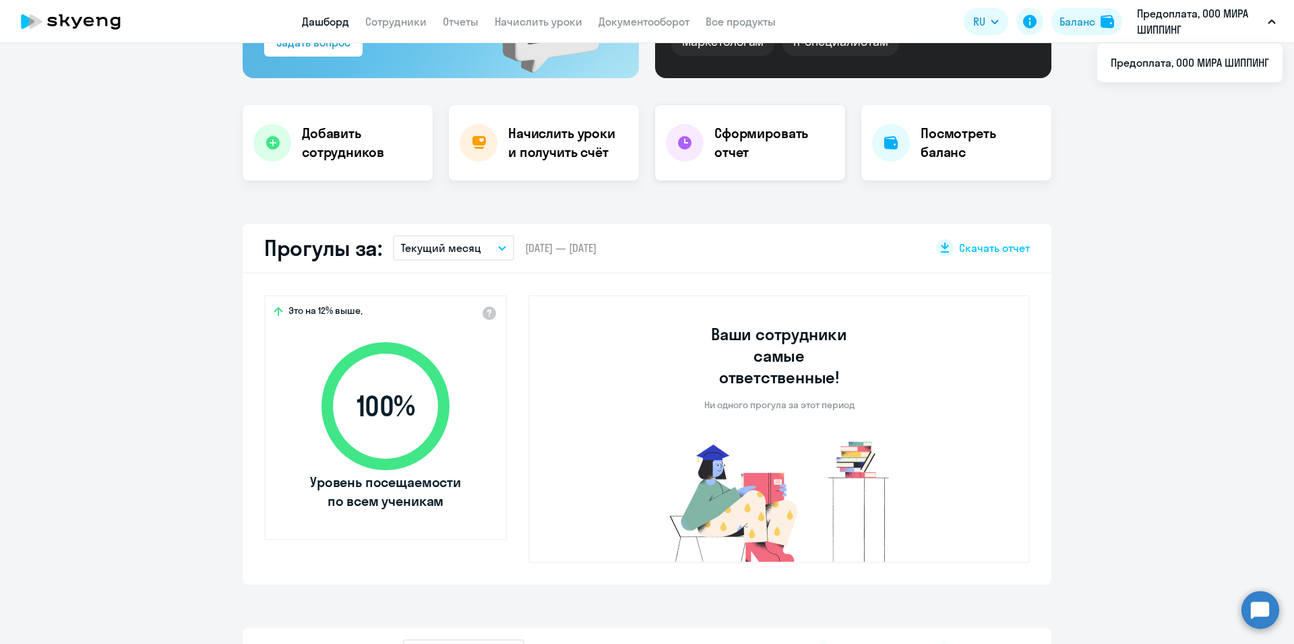
scroll to position [283, 0]
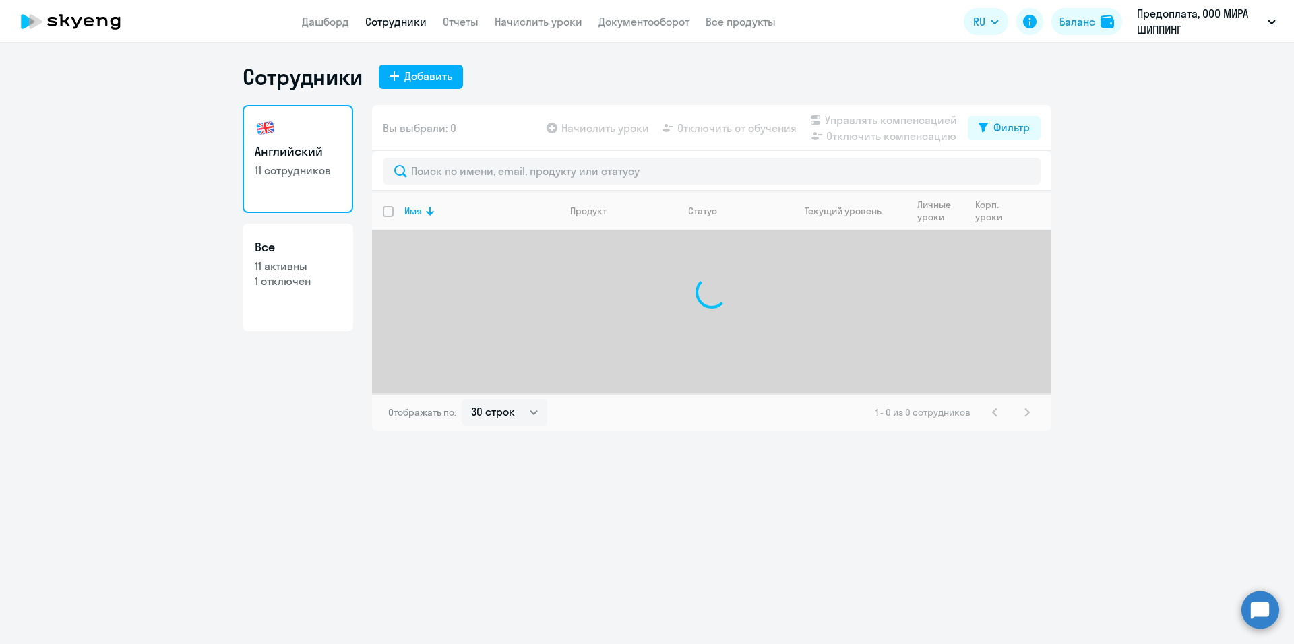
select select "30"
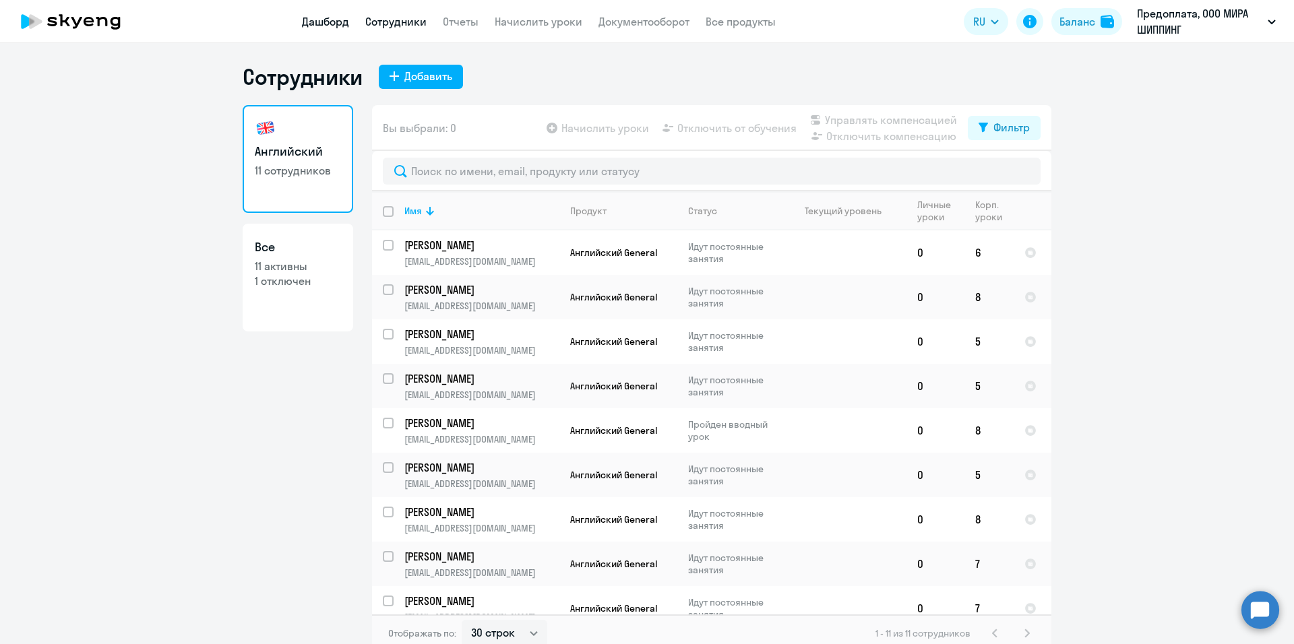
click at [317, 15] on link "Дашборд" at bounding box center [325, 21] width 47 height 13
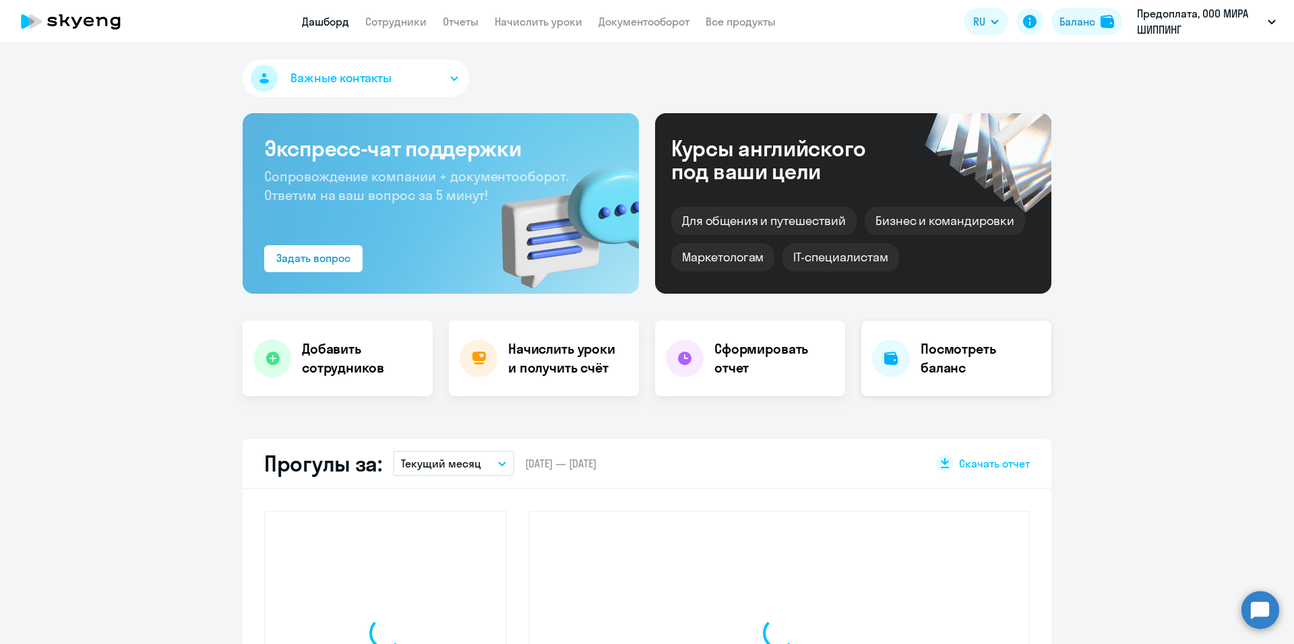
select select "30"
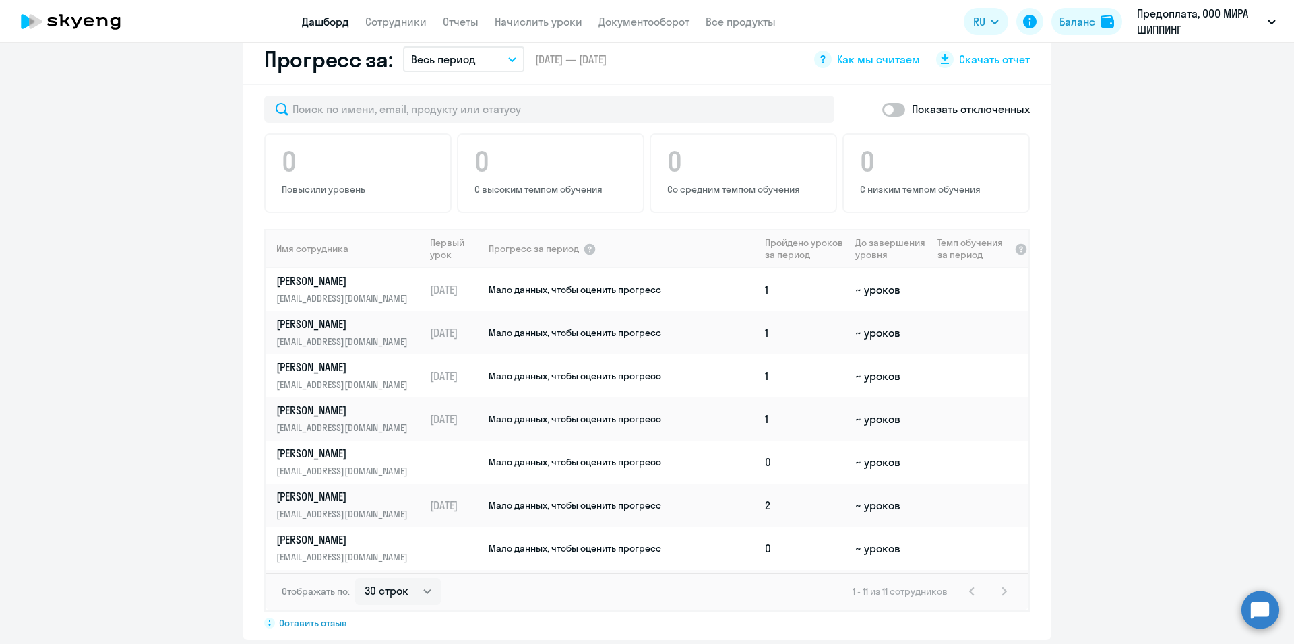
scroll to position [1091, 0]
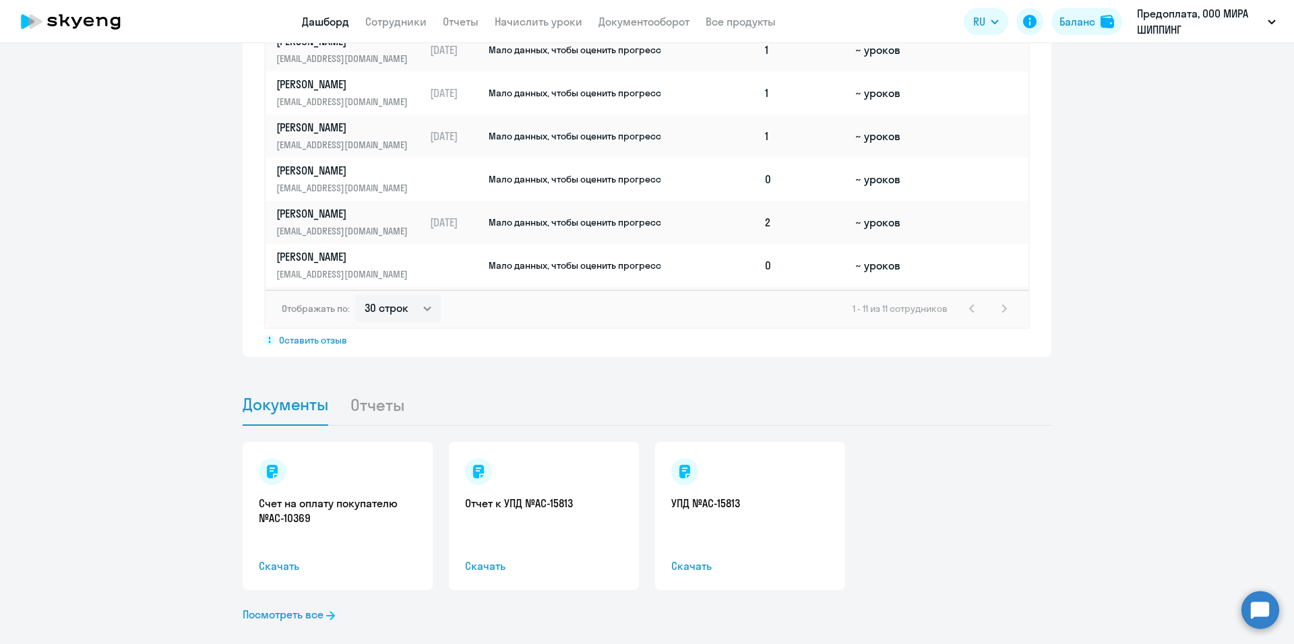
click at [368, 387] on li "Отчеты" at bounding box center [388, 404] width 76 height 41
click at [364, 384] on li "Отчеты" at bounding box center [388, 404] width 76 height 41
click at [458, 26] on link "Отчеты" at bounding box center [461, 21] width 36 height 13
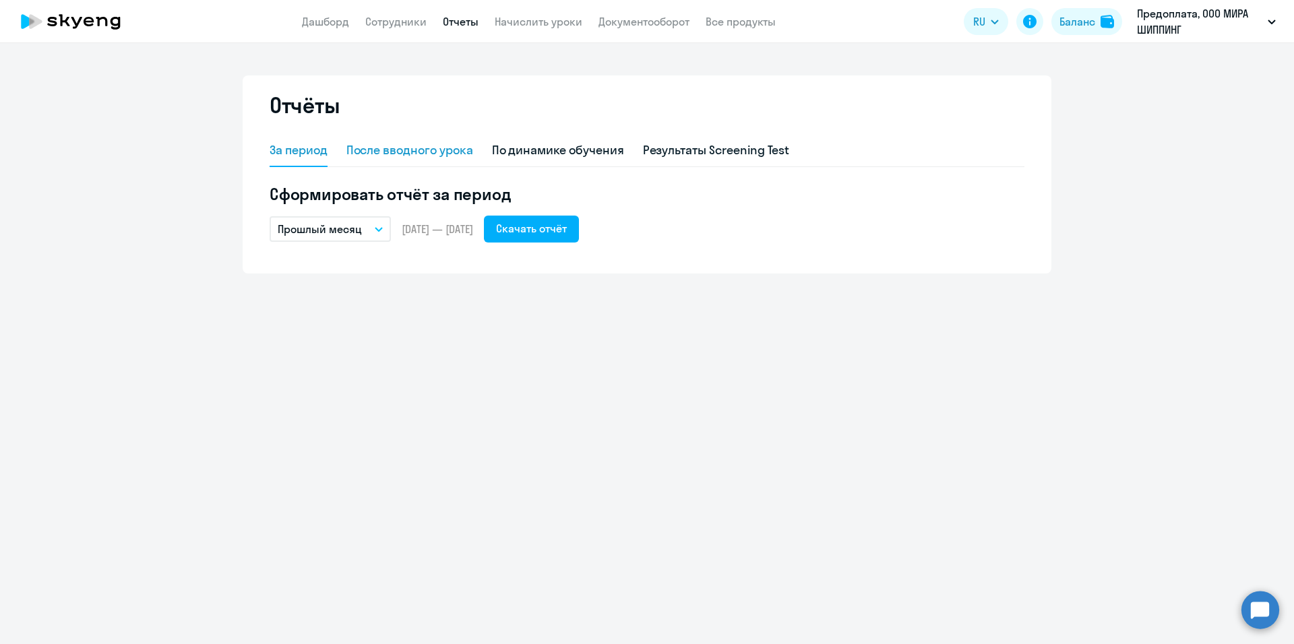
click at [392, 146] on div "После вводного урока" at bounding box center [409, 150] width 127 height 18
select select "10"
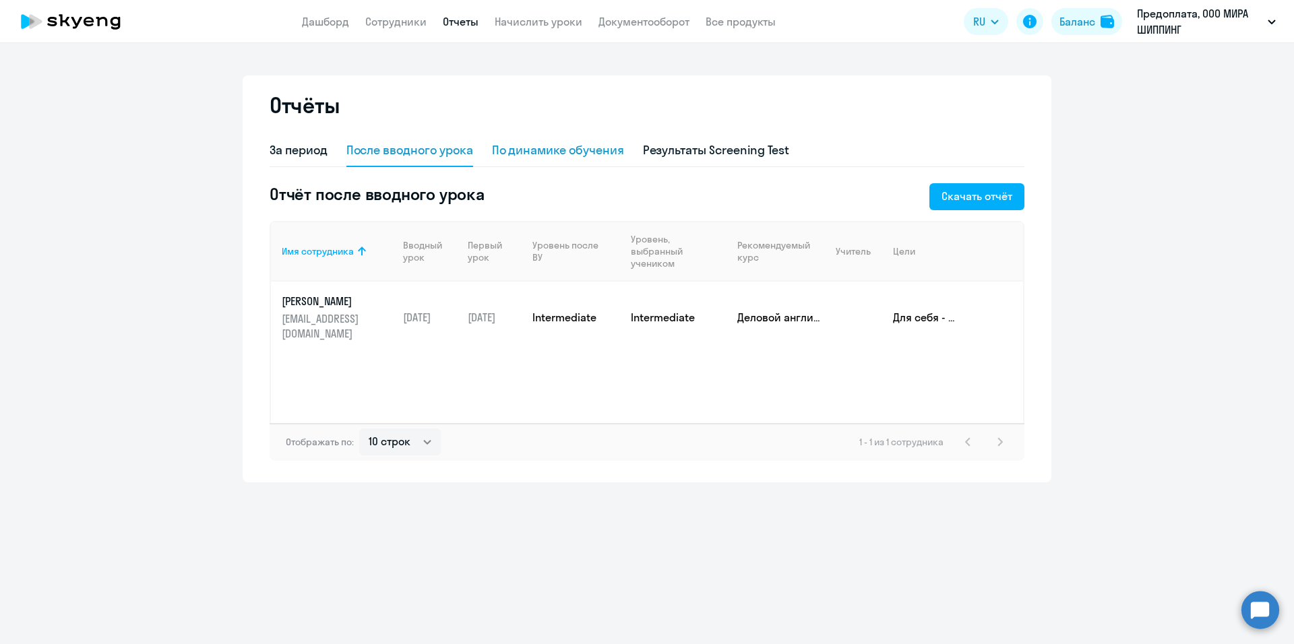
click at [542, 156] on div "По динамике обучения" at bounding box center [558, 150] width 132 height 18
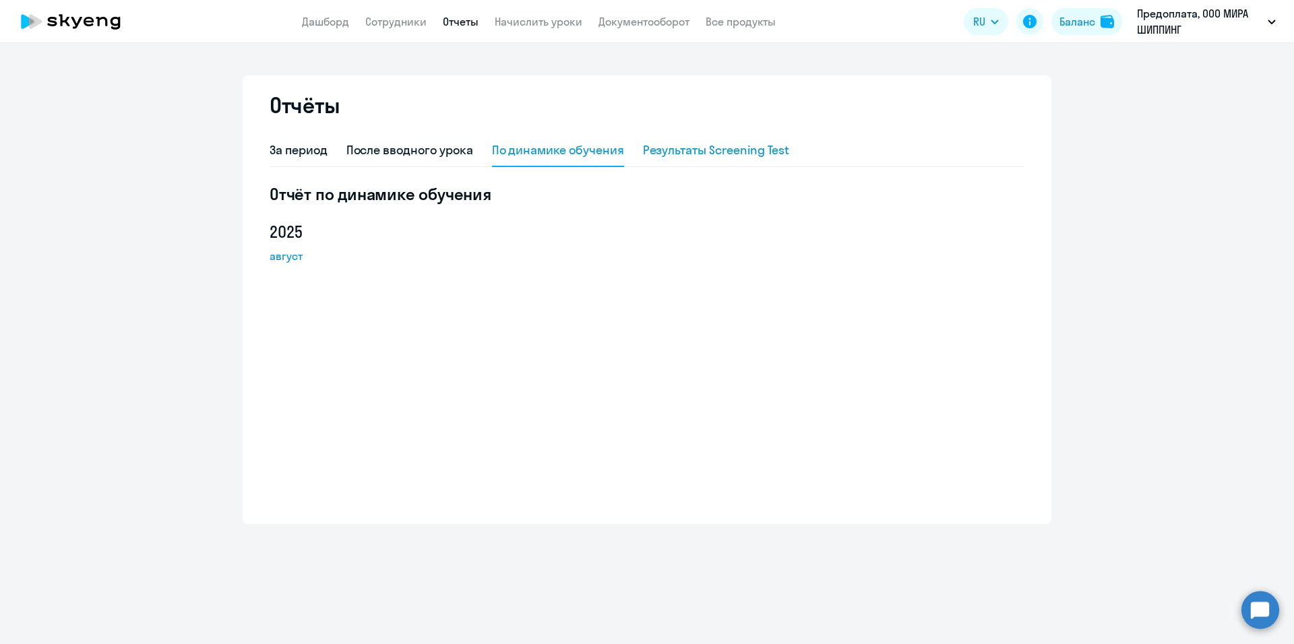
click at [695, 142] on div "Результаты Screening Test" at bounding box center [716, 150] width 147 height 18
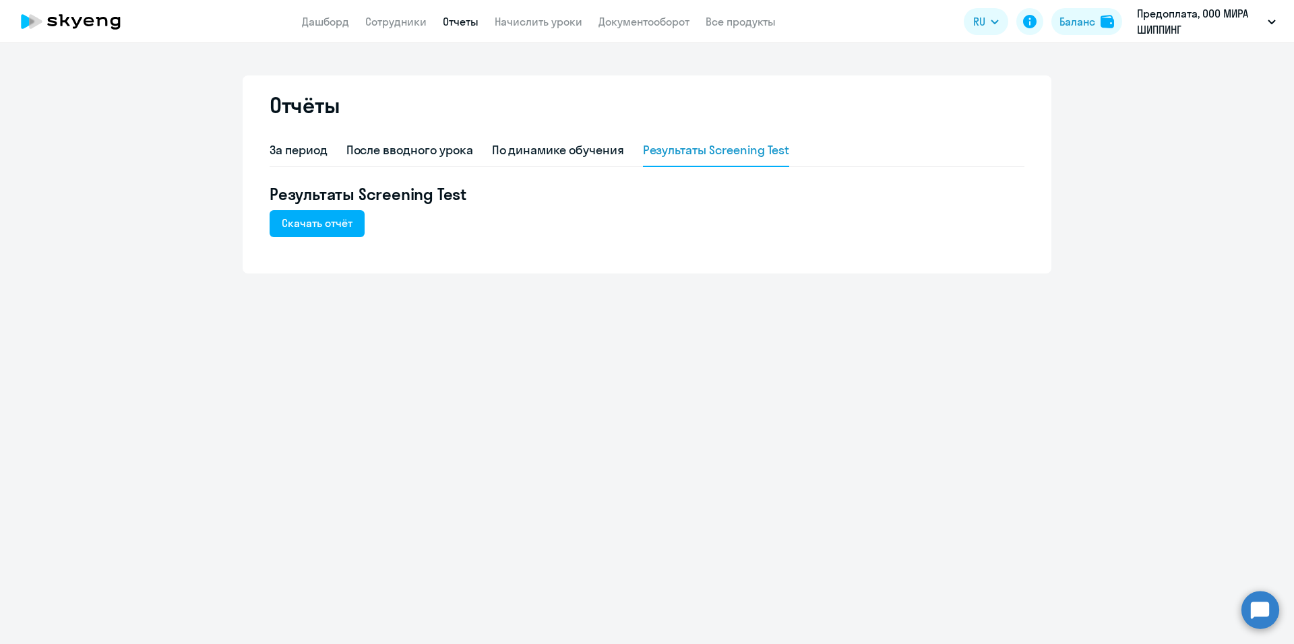
click at [307, 209] on div "Результаты Screening Test Скачать отчёт" at bounding box center [647, 210] width 755 height 54
click at [318, 224] on div "Скачать отчёт" at bounding box center [317, 223] width 71 height 16
